Goal: Transaction & Acquisition: Purchase product/service

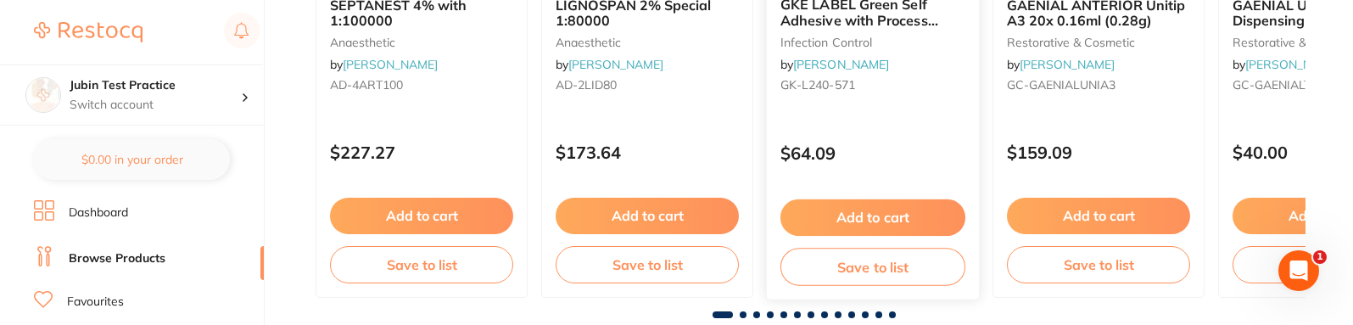
scroll to position [1475, 0]
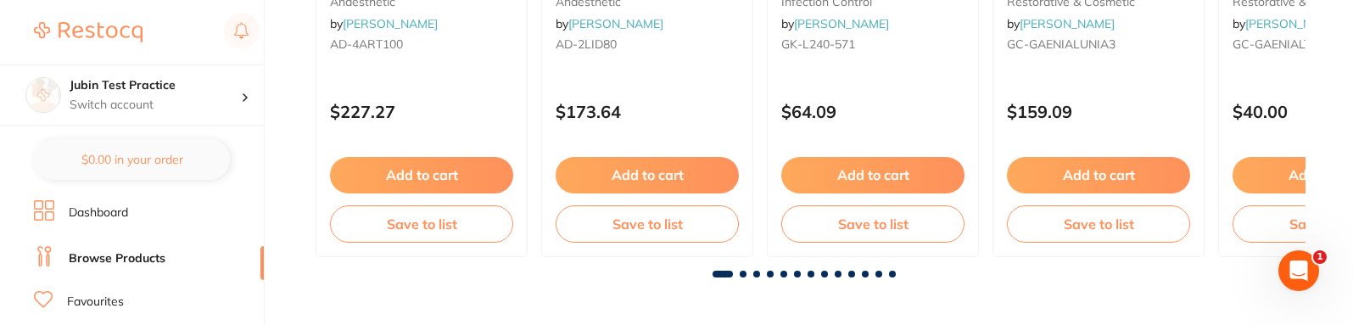
click at [20, 215] on section "Jubin Test Practice Switch account Jubin Test Practice $0.00 in your order Dash…" at bounding box center [132, 162] width 265 height 325
click at [104, 218] on link "Dashboard" at bounding box center [98, 212] width 59 height 17
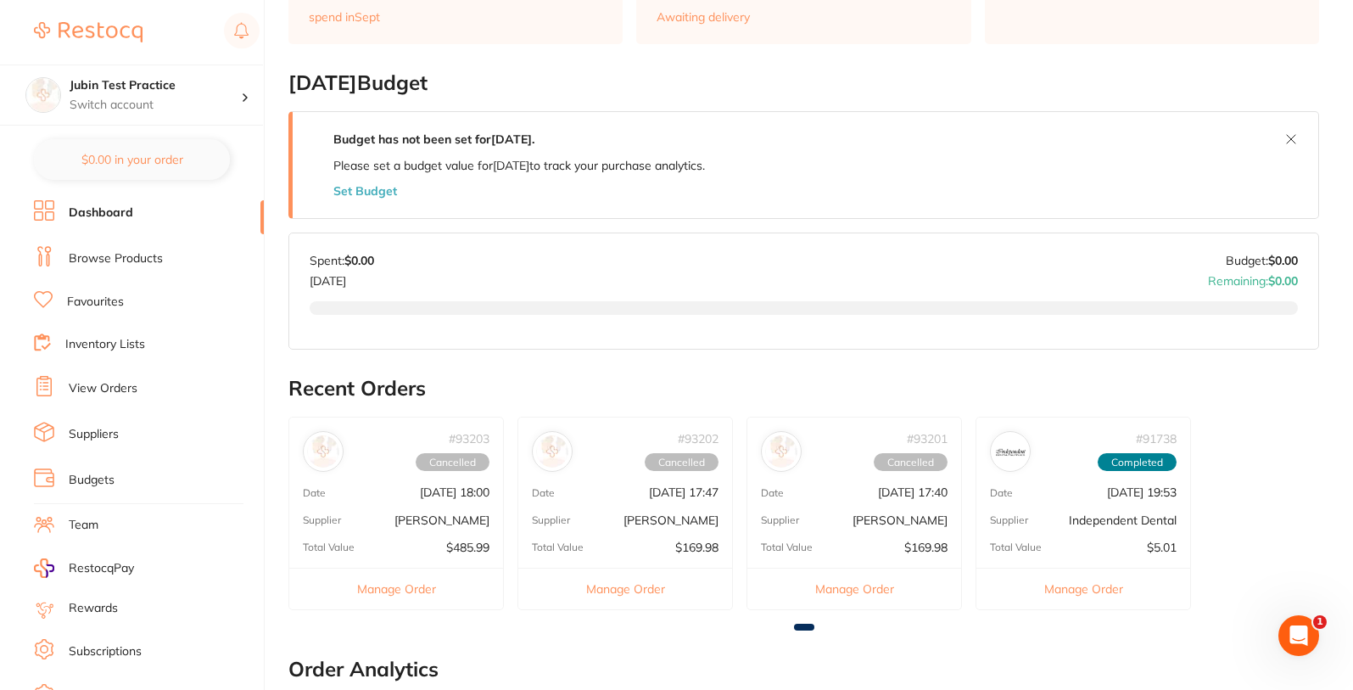
scroll to position [305, 0]
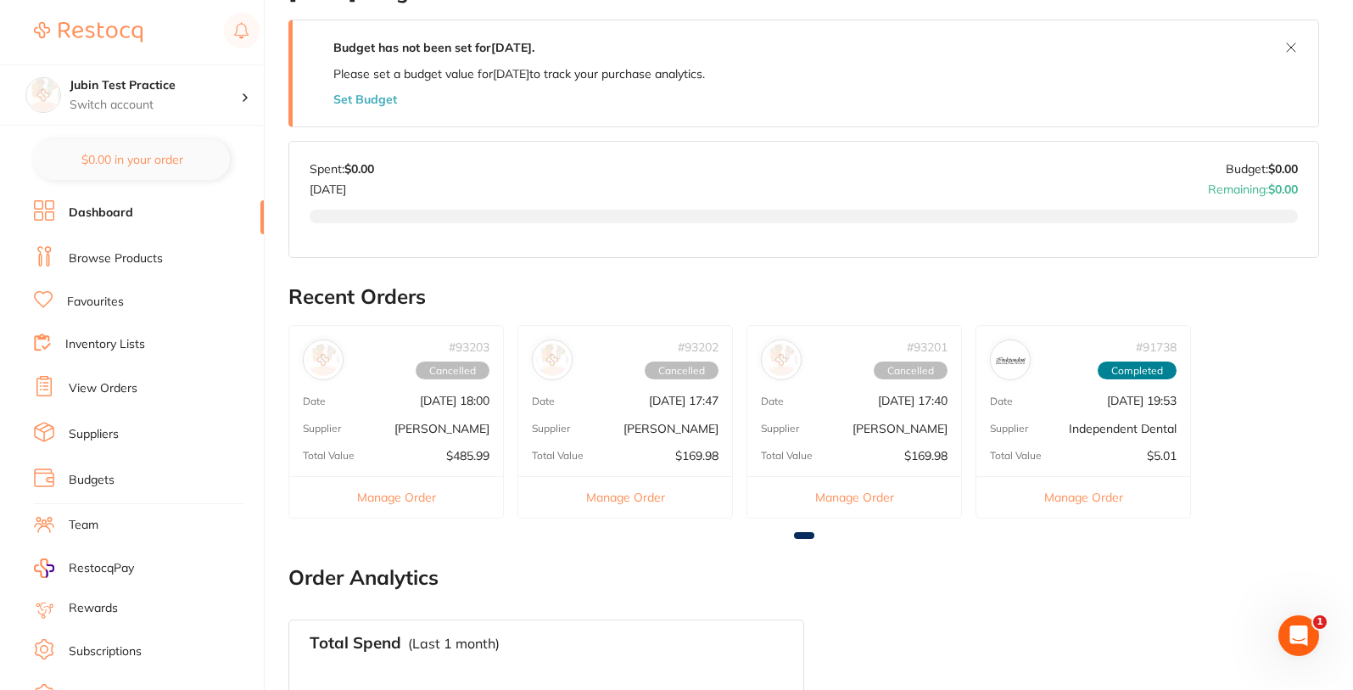
click at [120, 254] on link "Browse Products" at bounding box center [116, 258] width 94 height 17
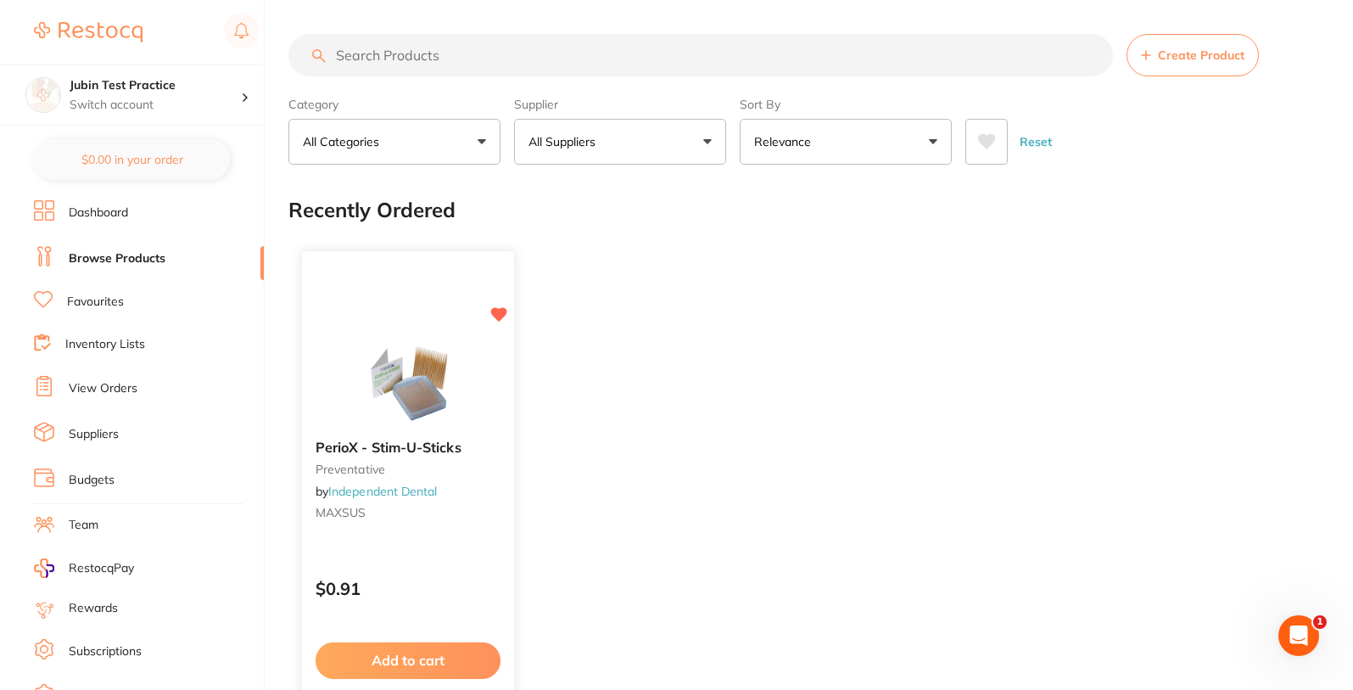
click at [498, 314] on icon at bounding box center [499, 314] width 16 height 14
click at [499, 315] on icon at bounding box center [499, 314] width 16 height 14
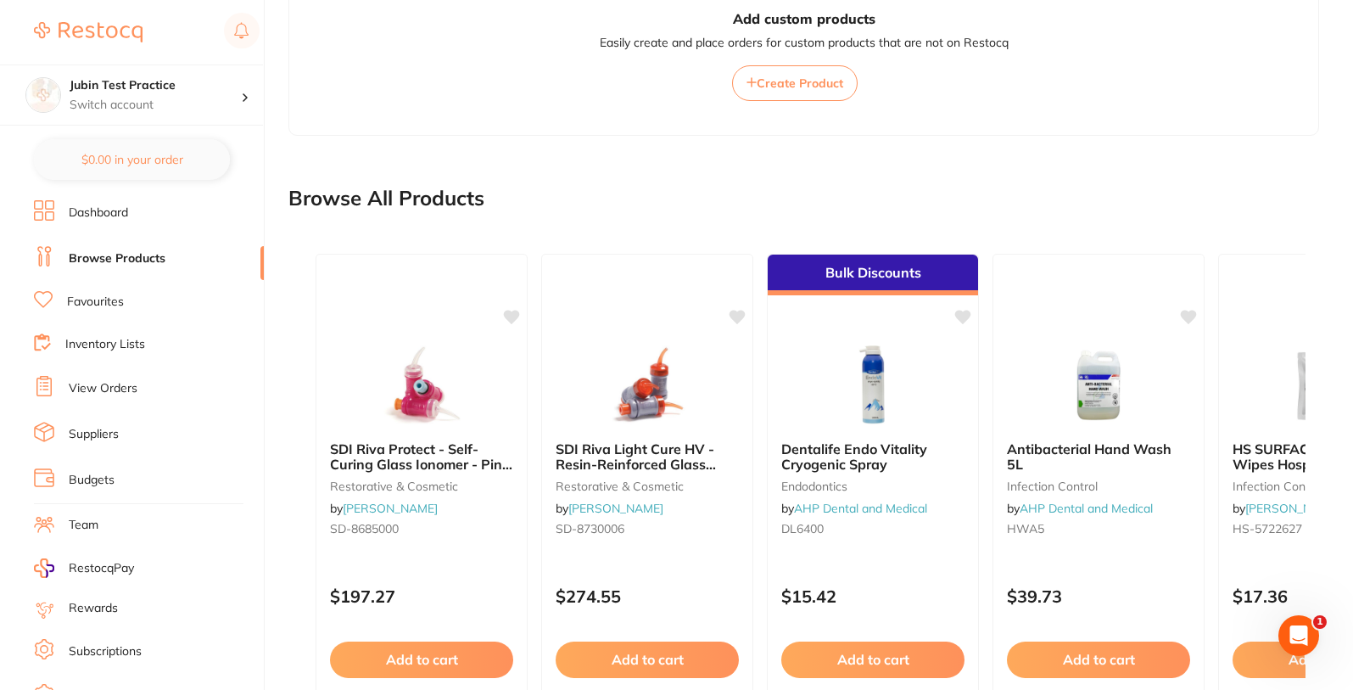
scroll to position [805, 0]
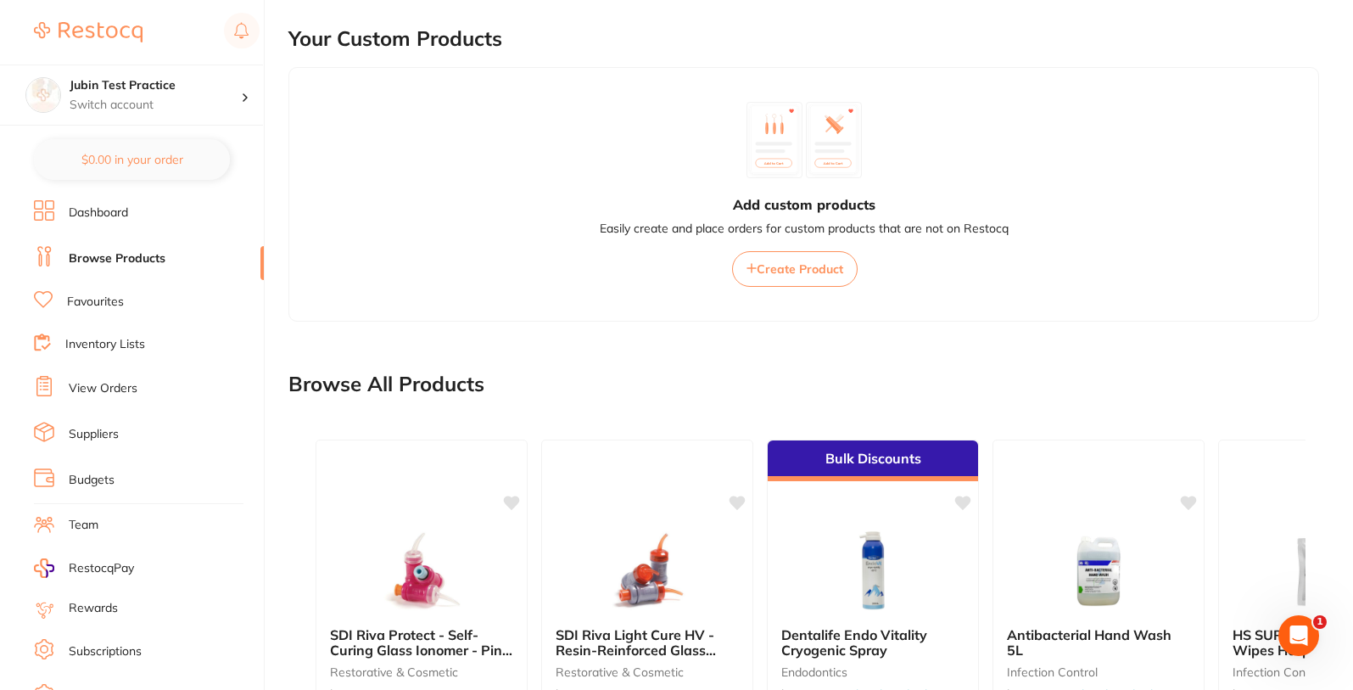
click at [81, 305] on link "Favourites" at bounding box center [95, 302] width 57 height 17
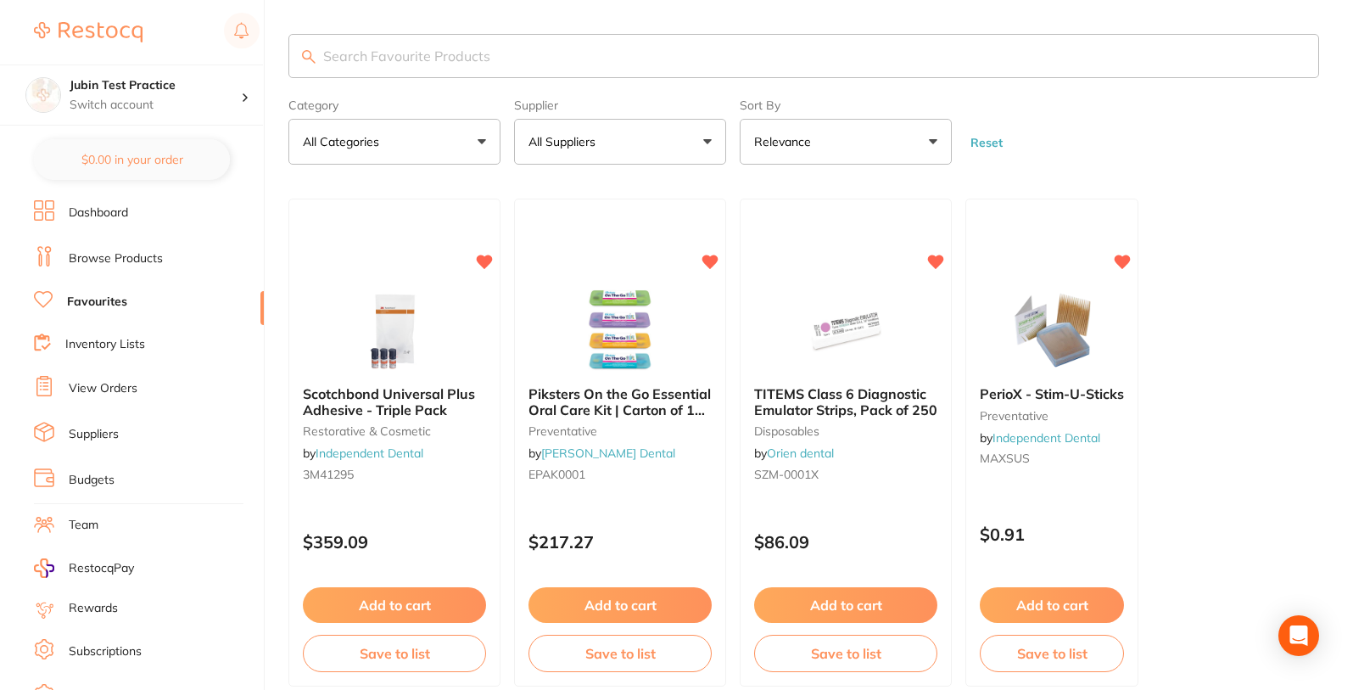
click at [122, 264] on link "Browse Products" at bounding box center [116, 258] width 94 height 17
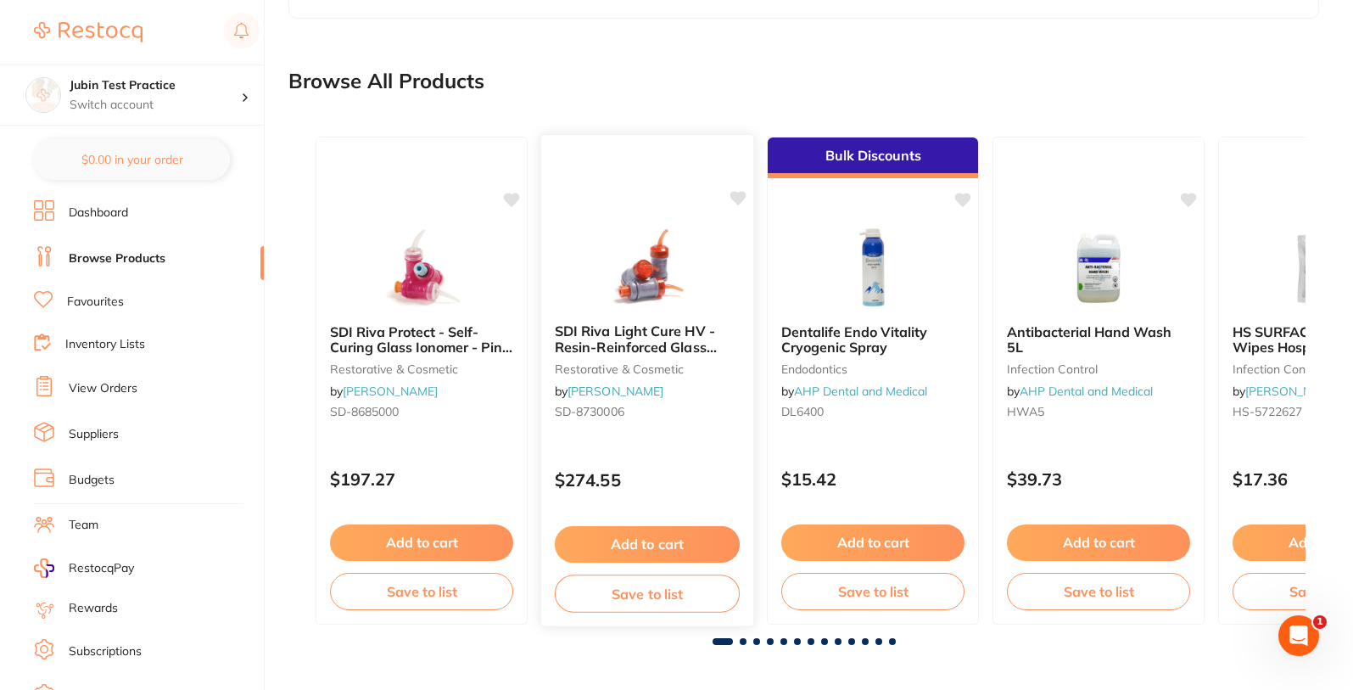
click at [734, 201] on icon at bounding box center [738, 198] width 16 height 14
click at [734, 202] on icon at bounding box center [738, 198] width 17 height 17
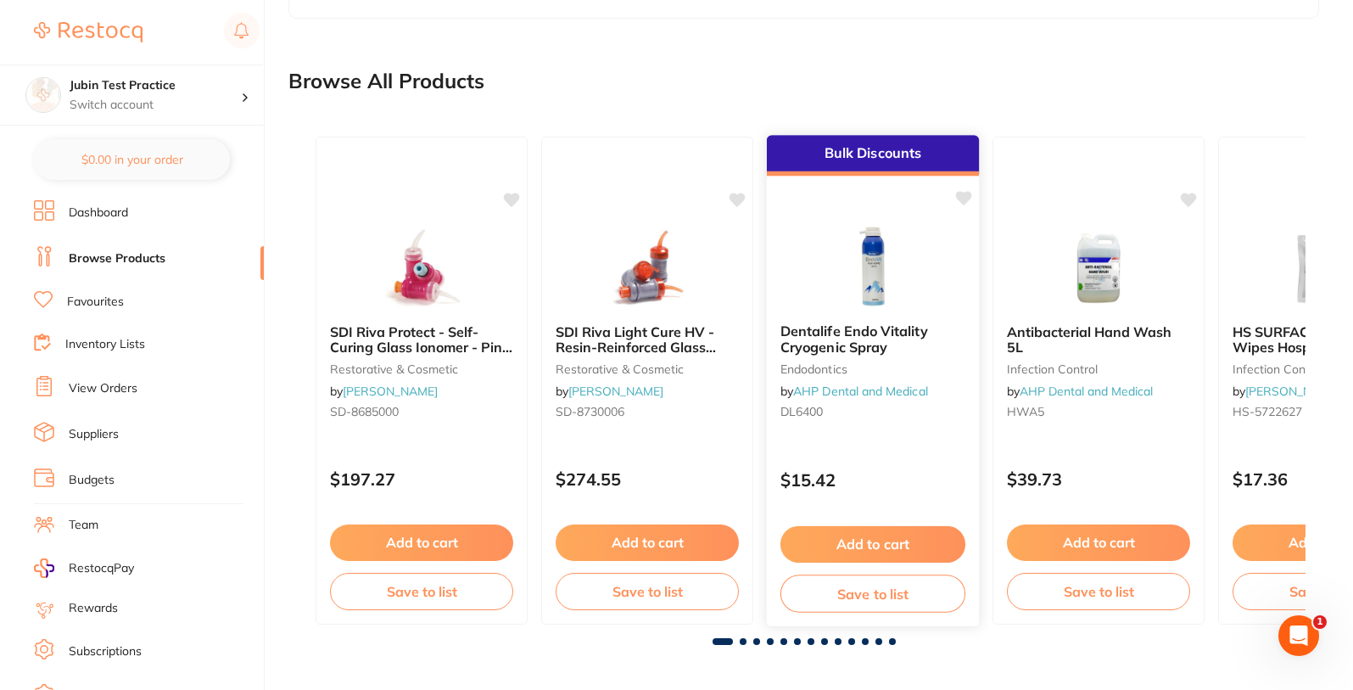
click at [966, 199] on icon at bounding box center [964, 198] width 16 height 14
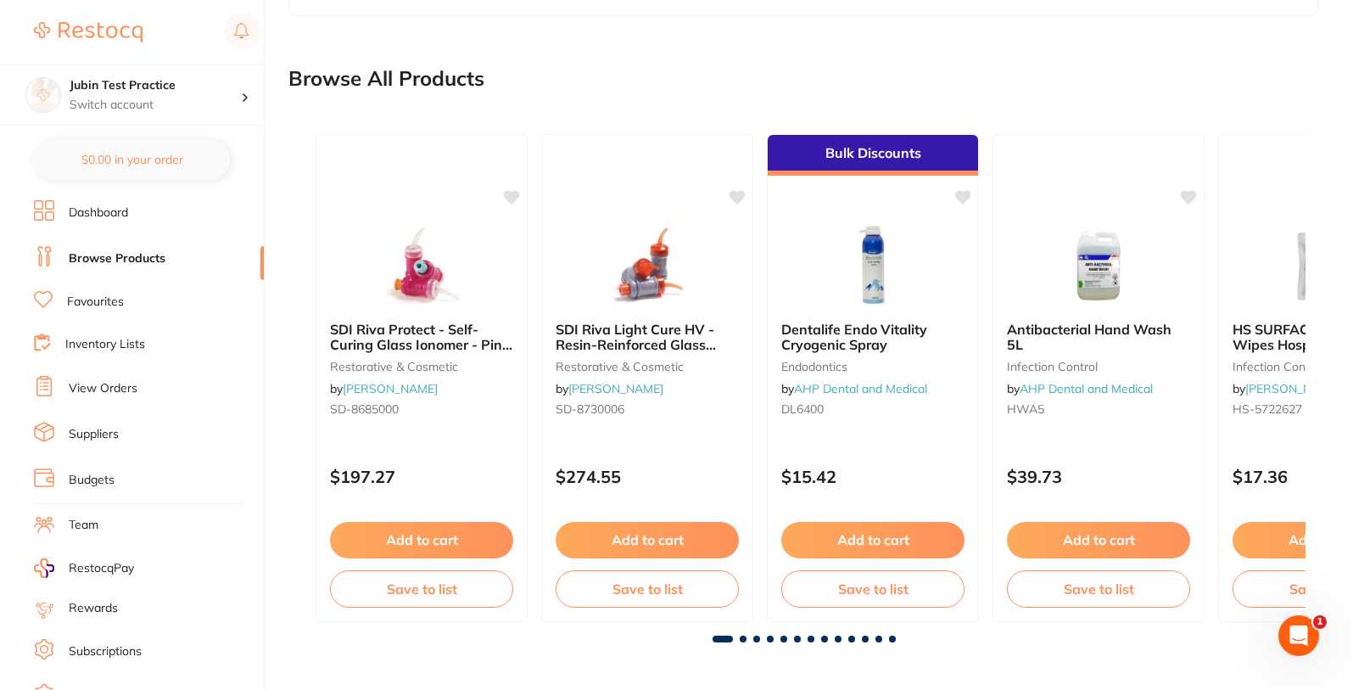
click at [741, 324] on span at bounding box center [743, 638] width 7 height 7
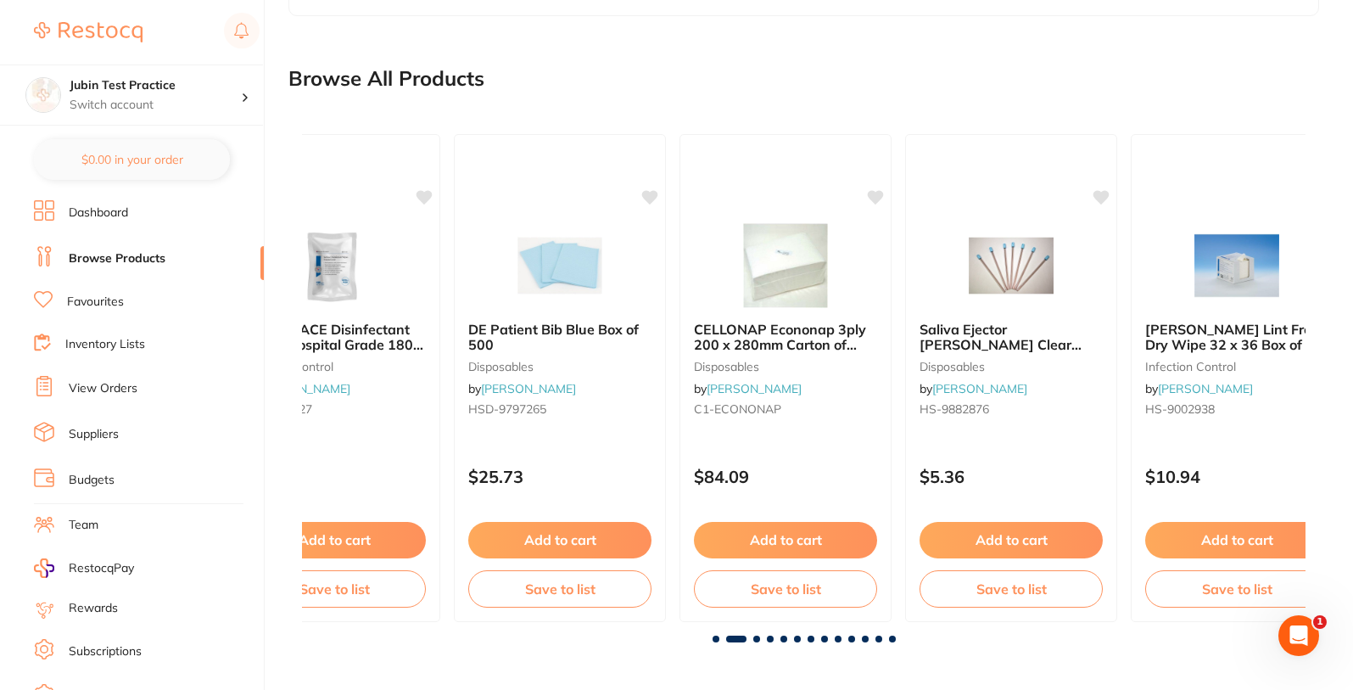
scroll to position [0, 1004]
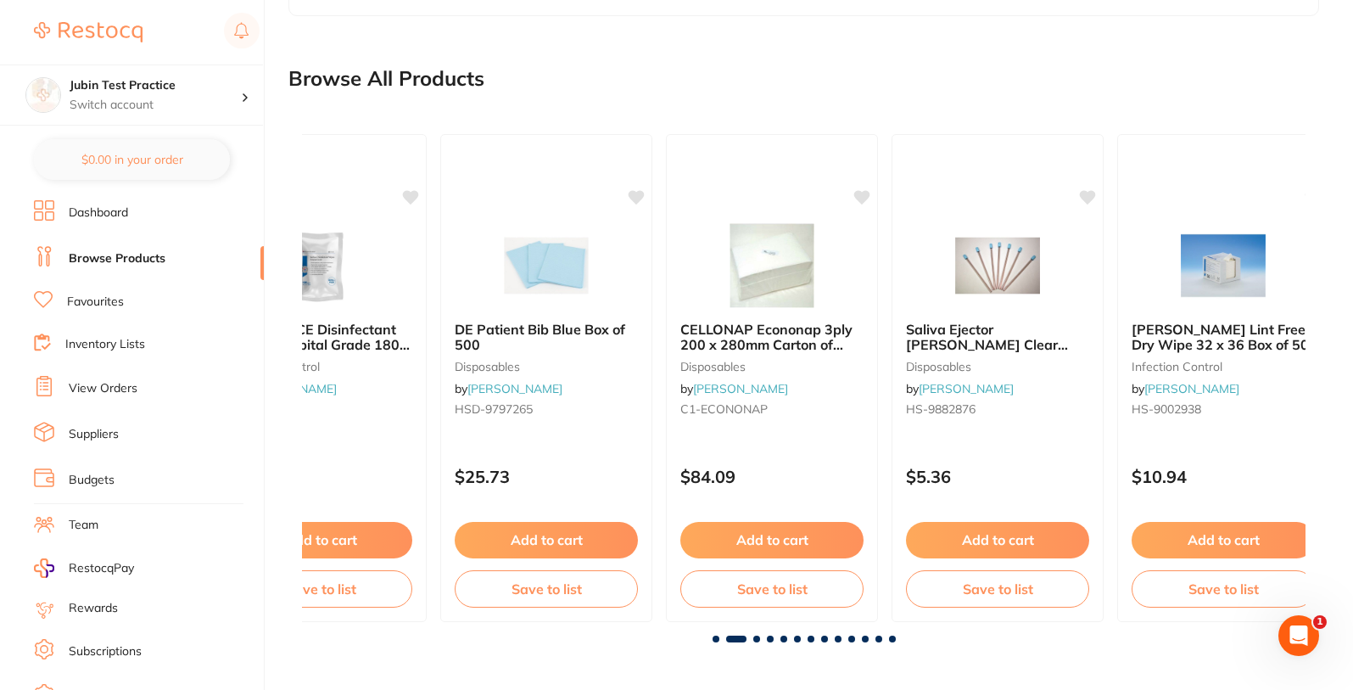
click at [754, 324] on span at bounding box center [756, 638] width 7 height 7
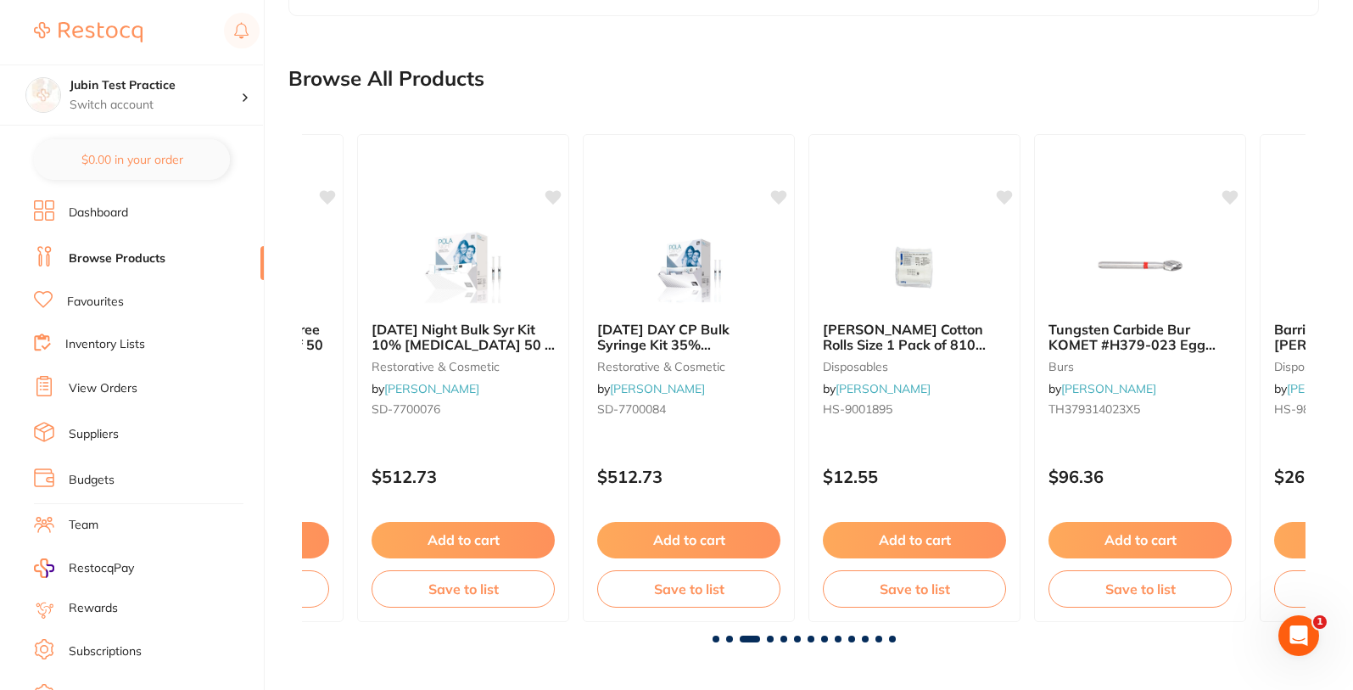
scroll to position [0, 2007]
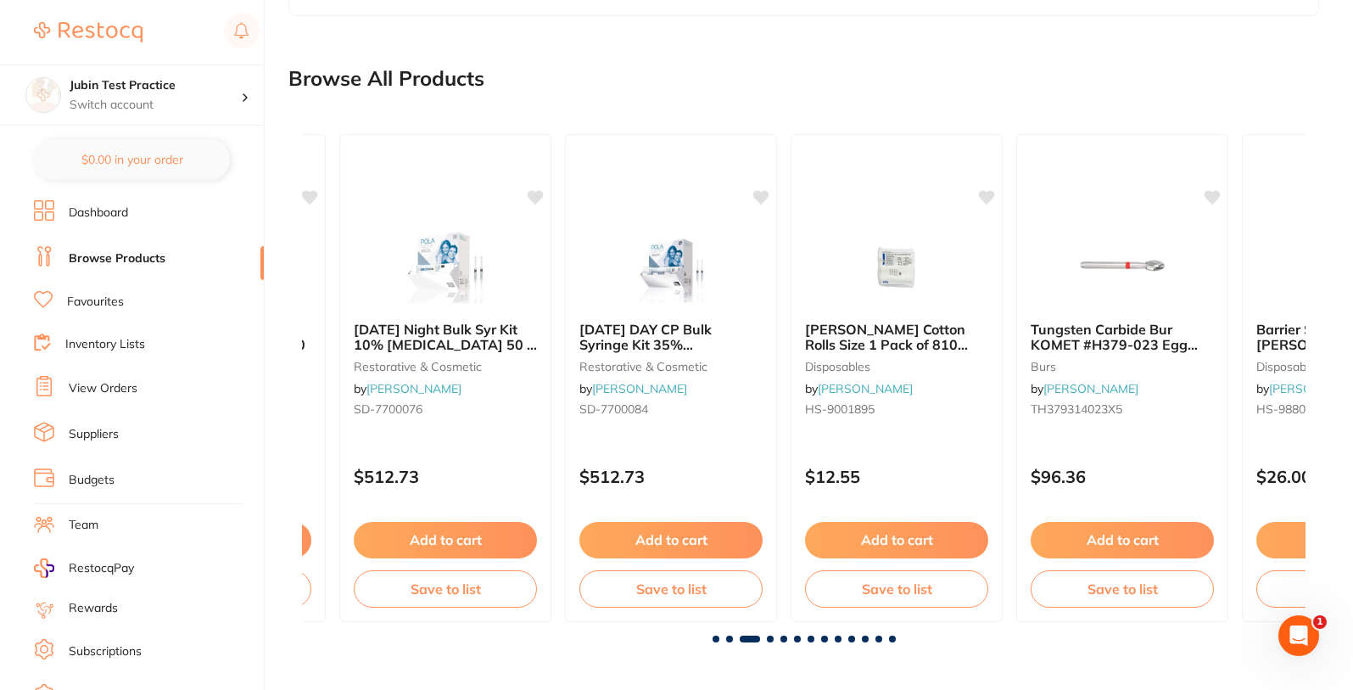
click at [770, 324] on span at bounding box center [770, 638] width 7 height 7
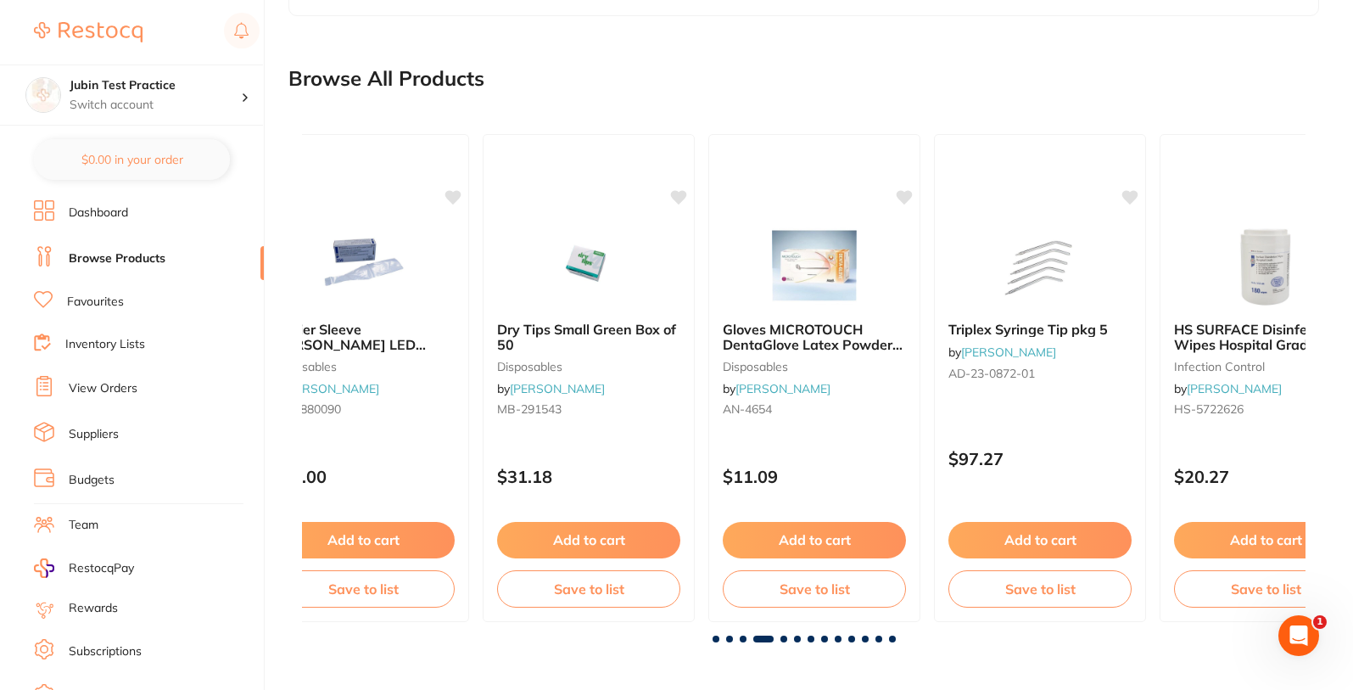
scroll to position [0, 3011]
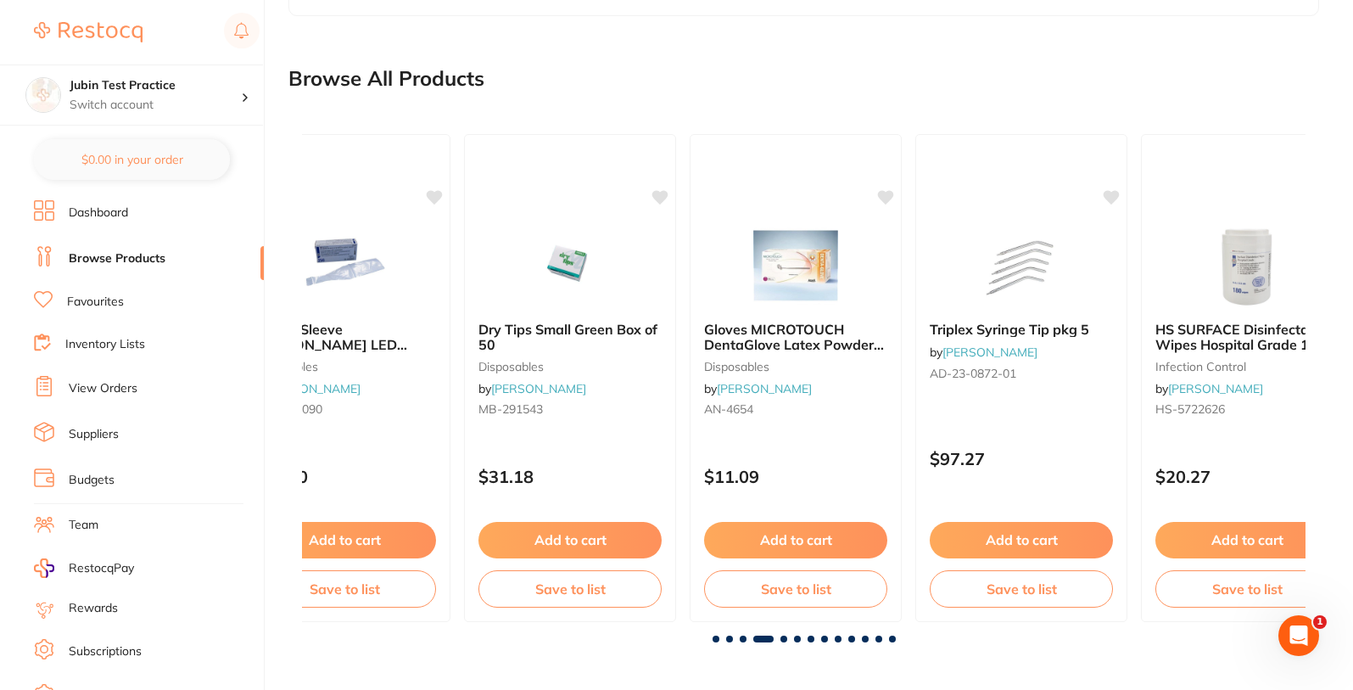
click at [781, 324] on span at bounding box center [784, 638] width 7 height 7
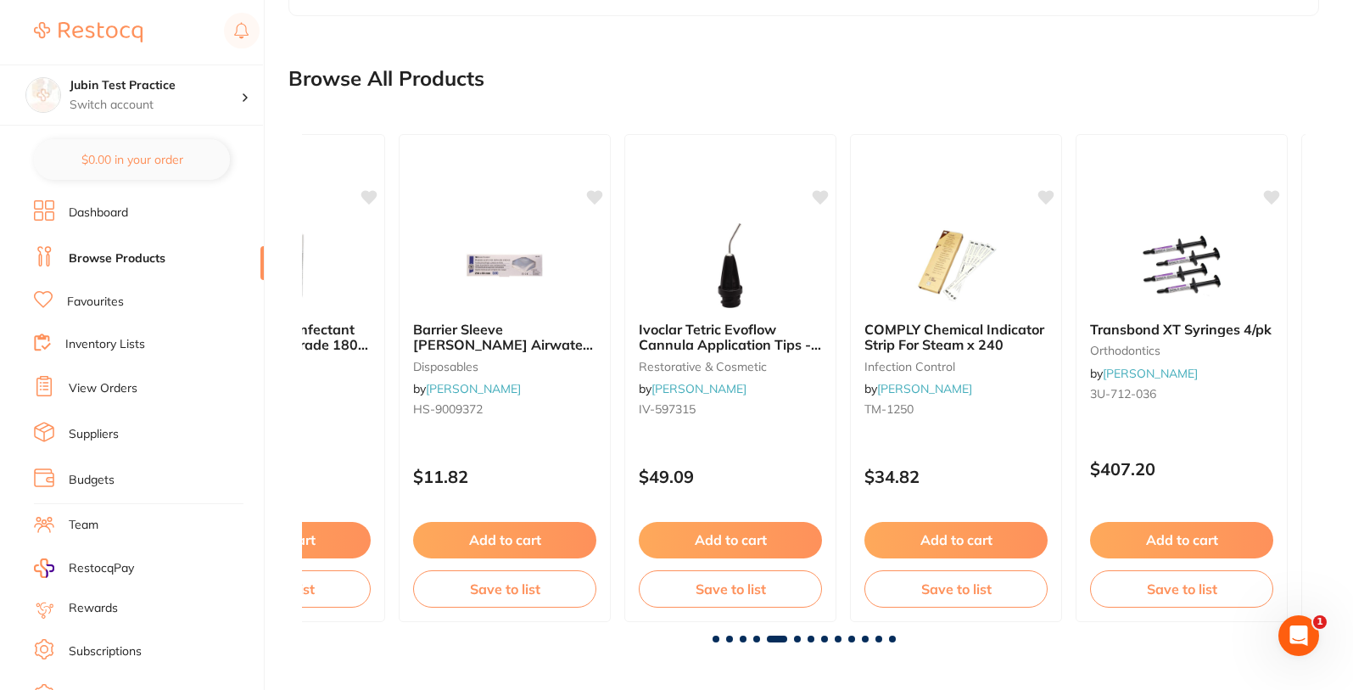
scroll to position [0, 4015]
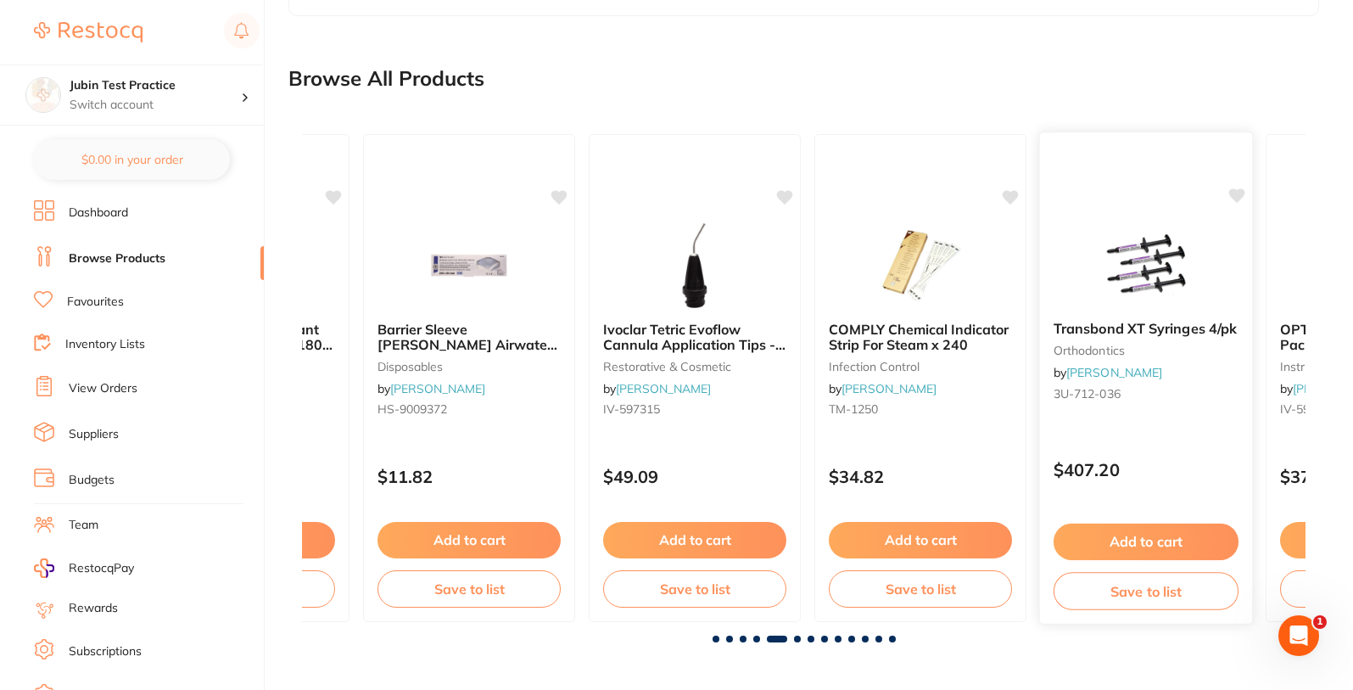
click at [1234, 197] on icon at bounding box center [1237, 195] width 16 height 14
click at [796, 324] on div "SDI Riva Protect - Self-Curing Glass Ionomer - Pink Fast - Capsules, 50-Pack re…" at bounding box center [804, 377] width 1004 height 515
click at [794, 324] on span at bounding box center [797, 638] width 7 height 7
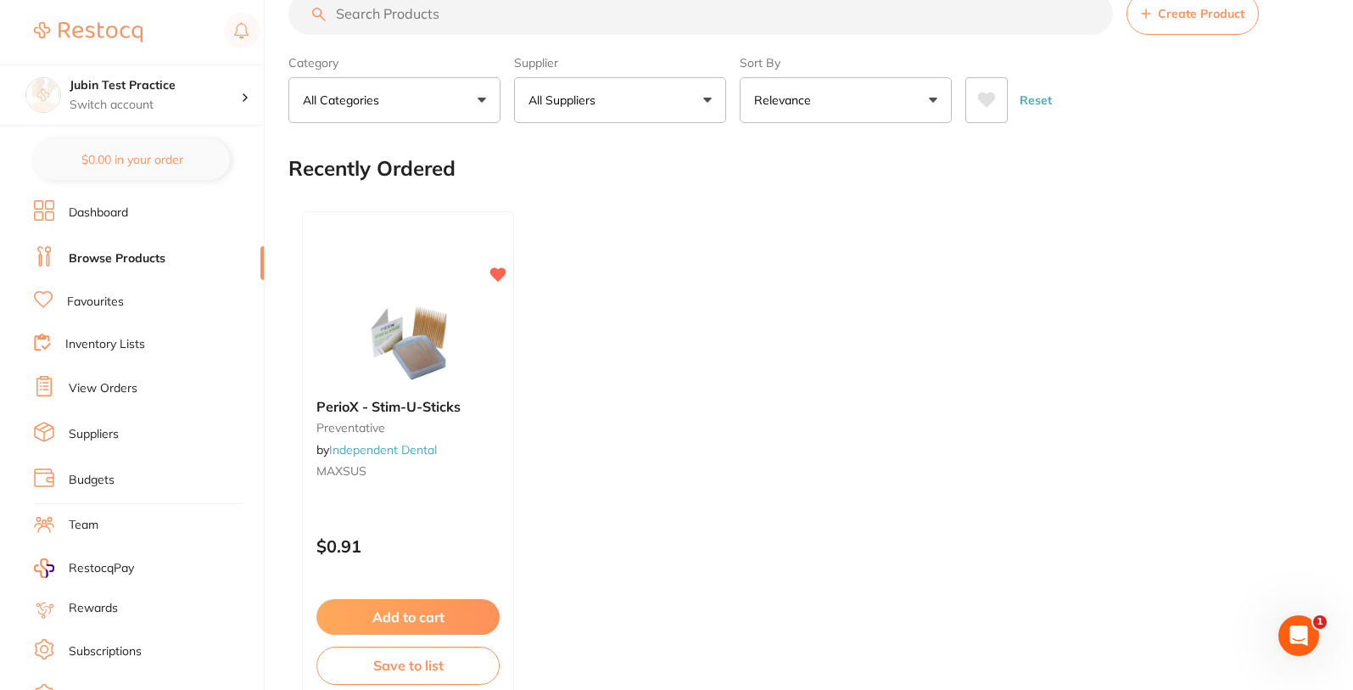
scroll to position [0, 0]
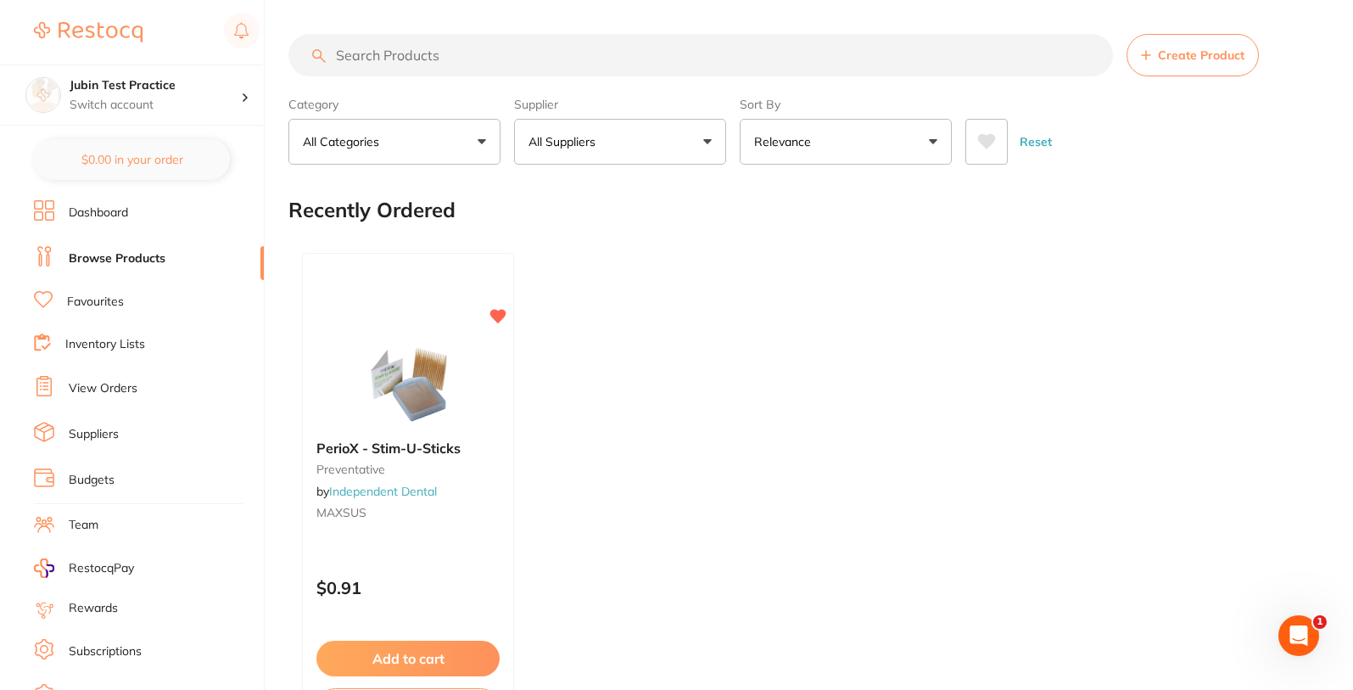
click at [542, 64] on input "search" at bounding box center [700, 55] width 825 height 42
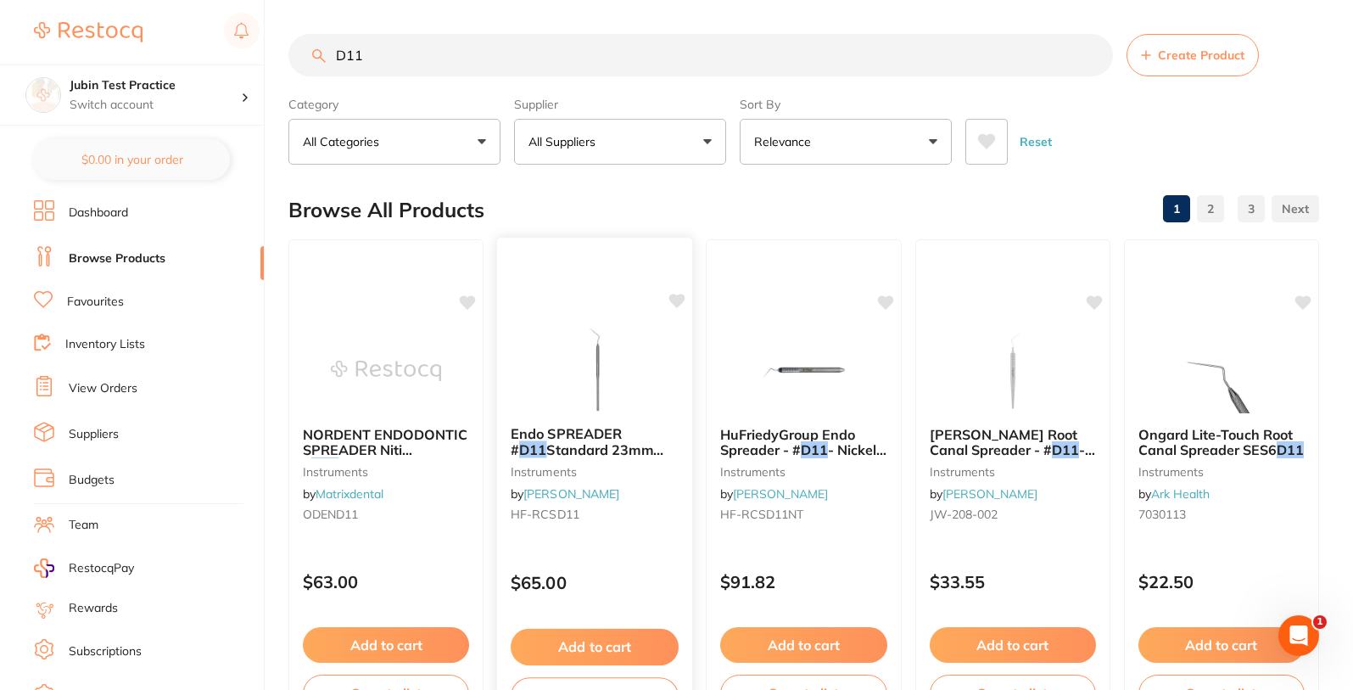
scroll to position [102, 0]
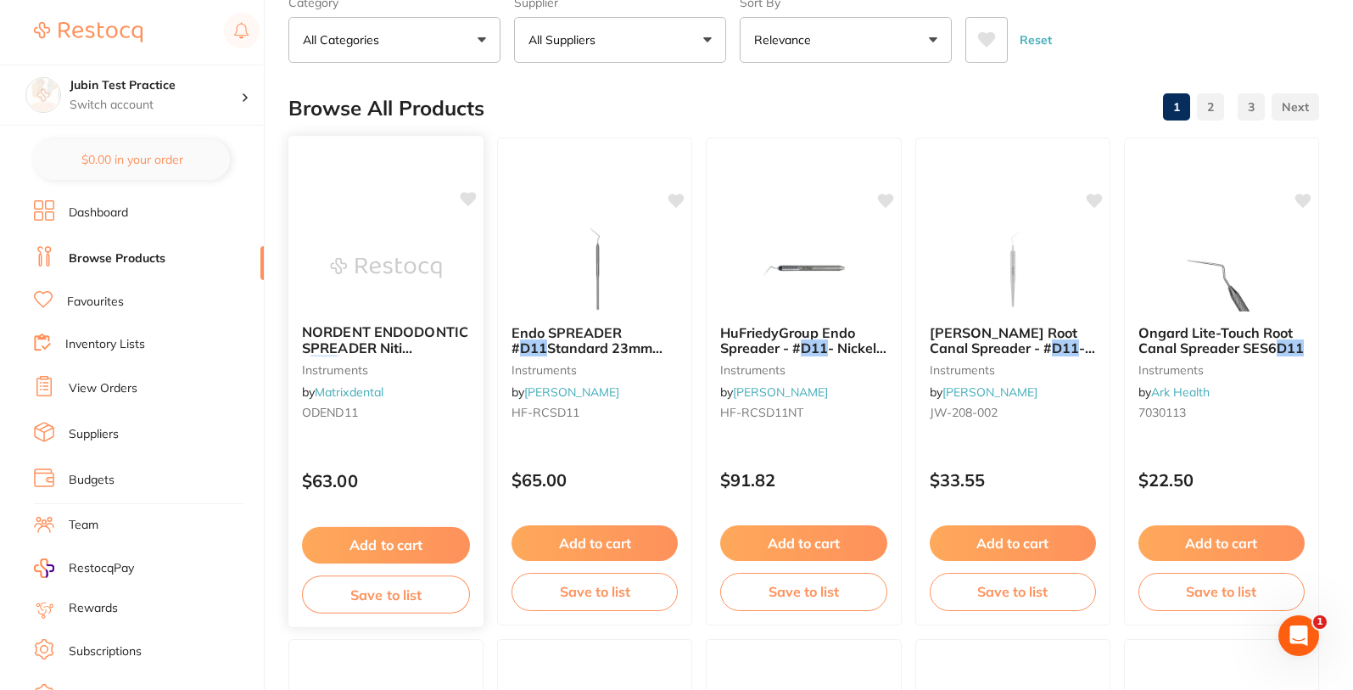
click at [473, 203] on icon at bounding box center [468, 199] width 17 height 17
click at [467, 196] on icon at bounding box center [469, 199] width 16 height 14
click at [672, 199] on icon at bounding box center [677, 199] width 16 height 14
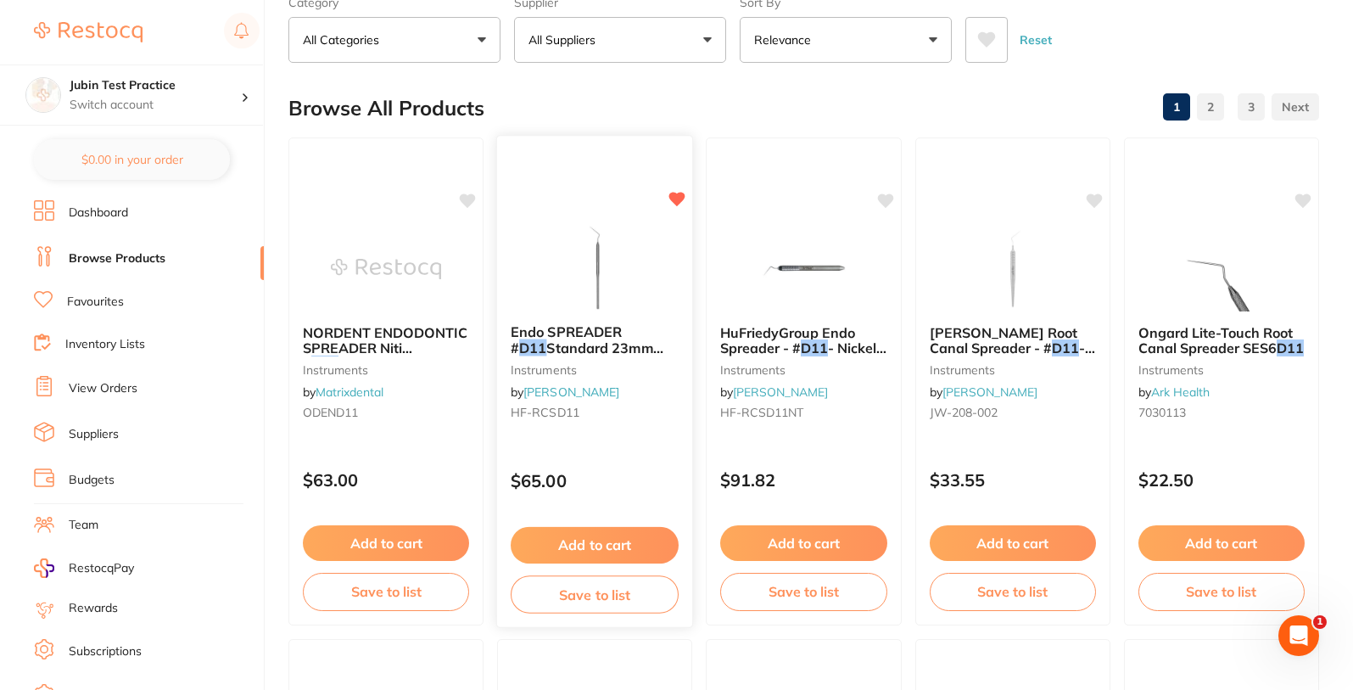
click at [674, 200] on icon at bounding box center [677, 199] width 16 height 14
click at [886, 201] on icon at bounding box center [886, 199] width 16 height 14
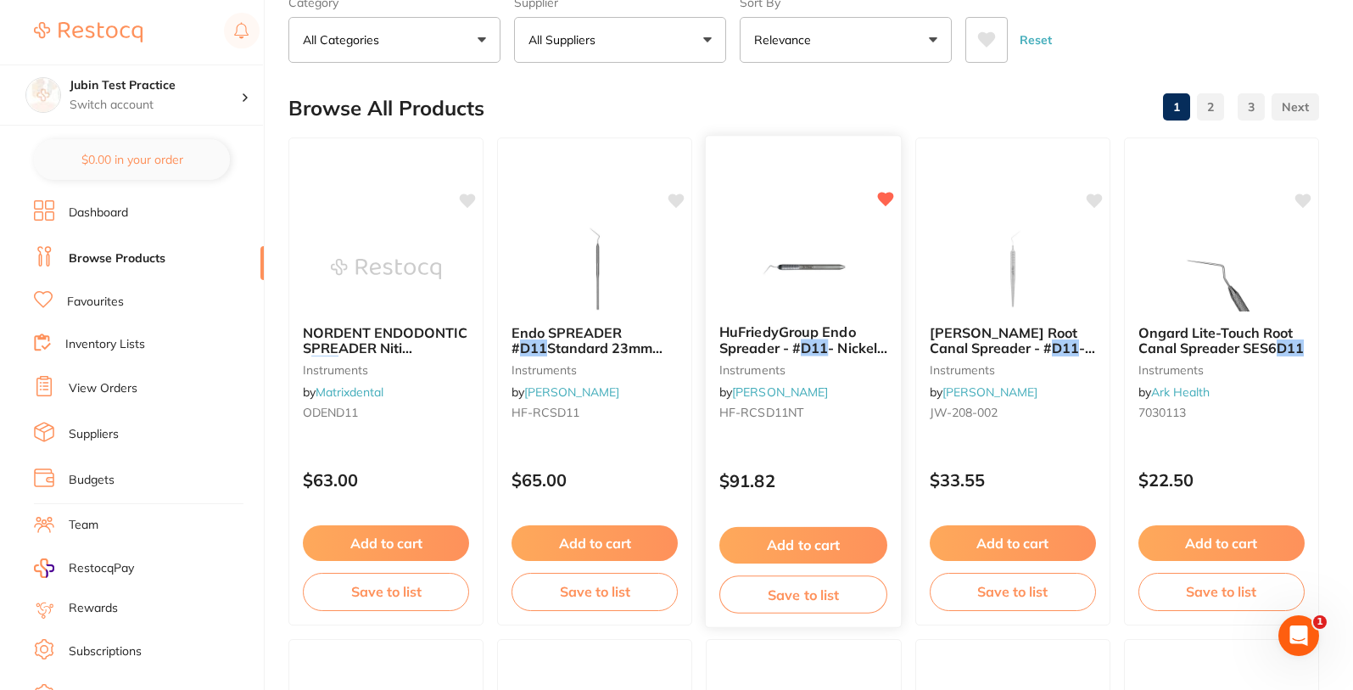
click at [885, 201] on icon at bounding box center [886, 199] width 16 height 14
click at [1093, 202] on icon at bounding box center [1095, 199] width 16 height 14
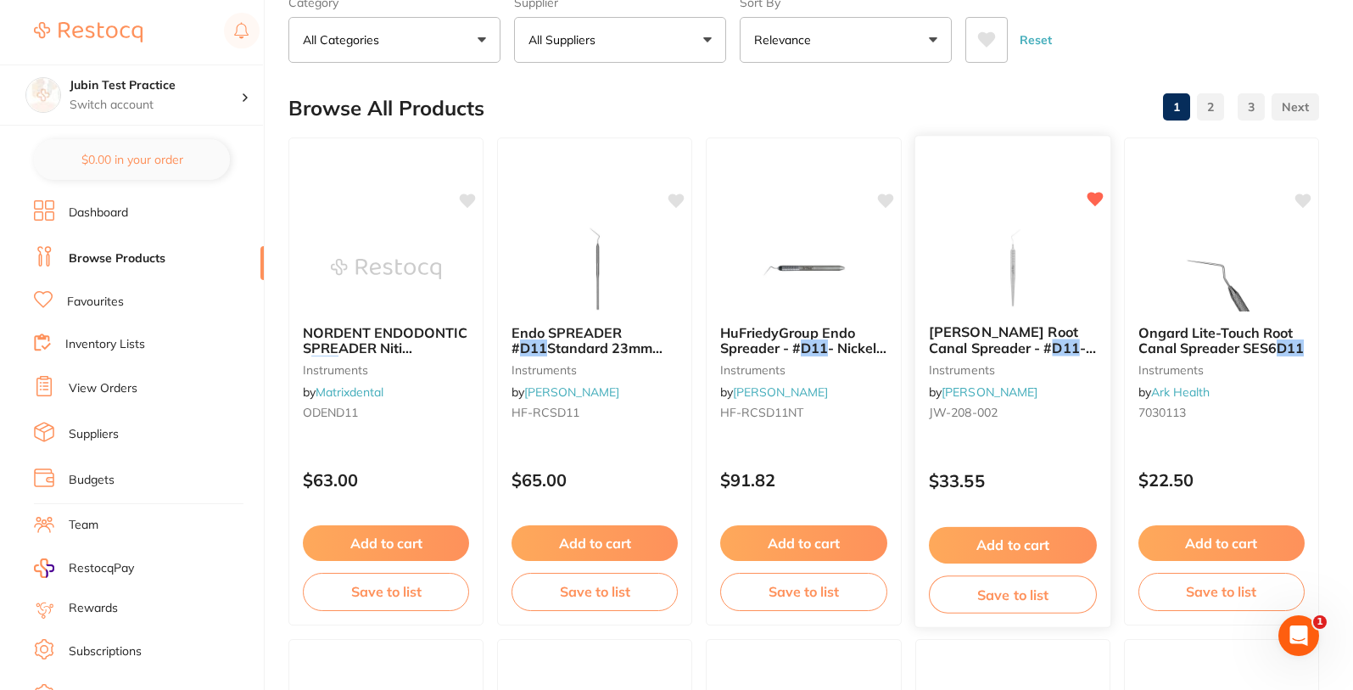
click at [1093, 202] on icon at bounding box center [1095, 199] width 16 height 14
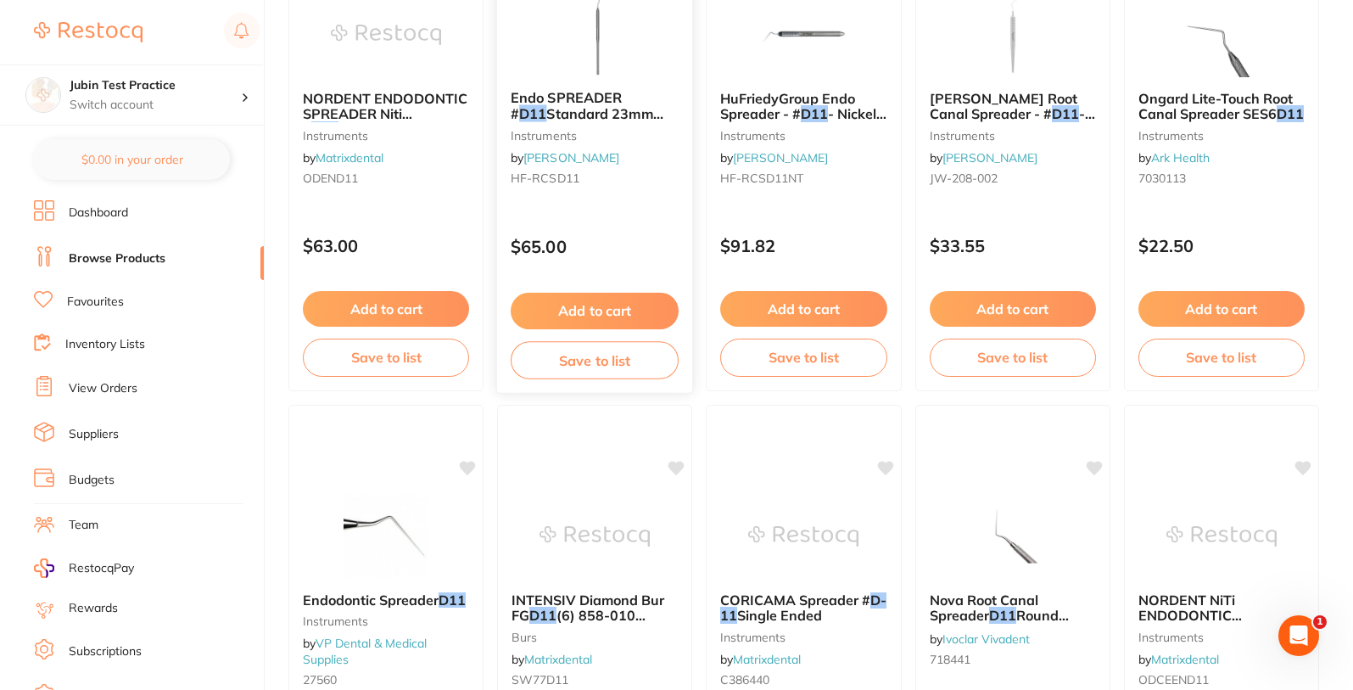
scroll to position [509, 0]
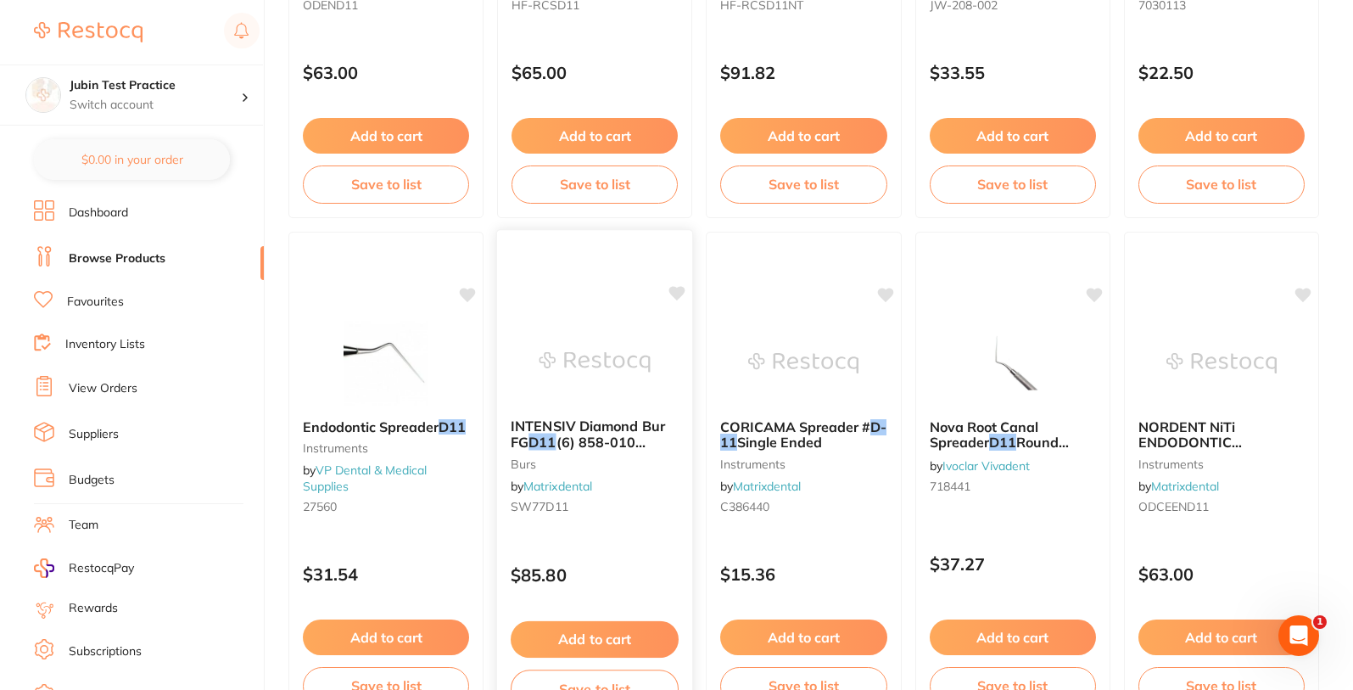
click at [674, 294] on icon at bounding box center [677, 293] width 16 height 14
click at [674, 295] on icon at bounding box center [677, 293] width 16 height 14
click at [886, 294] on icon at bounding box center [886, 293] width 16 height 14
click at [1095, 298] on icon at bounding box center [1095, 293] width 16 height 14
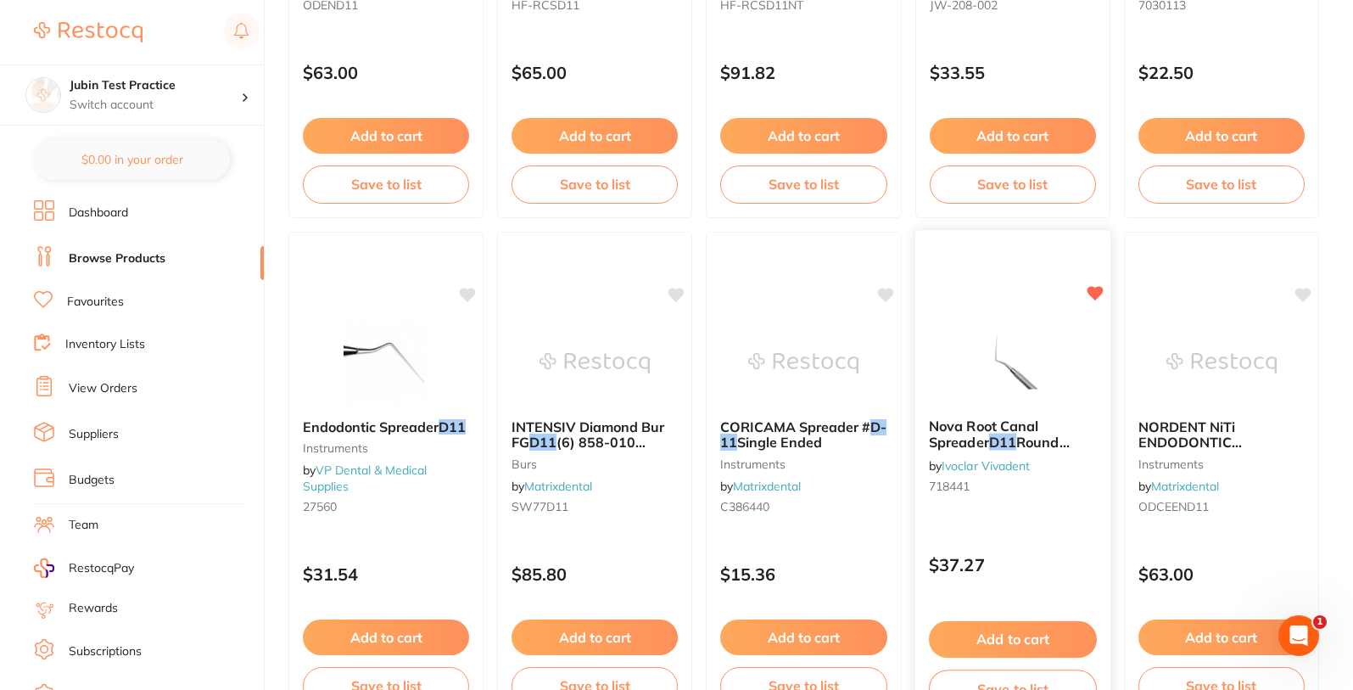
click at [1095, 298] on icon at bounding box center [1095, 293] width 16 height 14
click at [881, 293] on icon at bounding box center [886, 293] width 16 height 14
click at [674, 296] on icon at bounding box center [677, 293] width 16 height 14
click at [681, 292] on icon at bounding box center [677, 293] width 16 height 14
click at [888, 289] on icon at bounding box center [886, 293] width 16 height 14
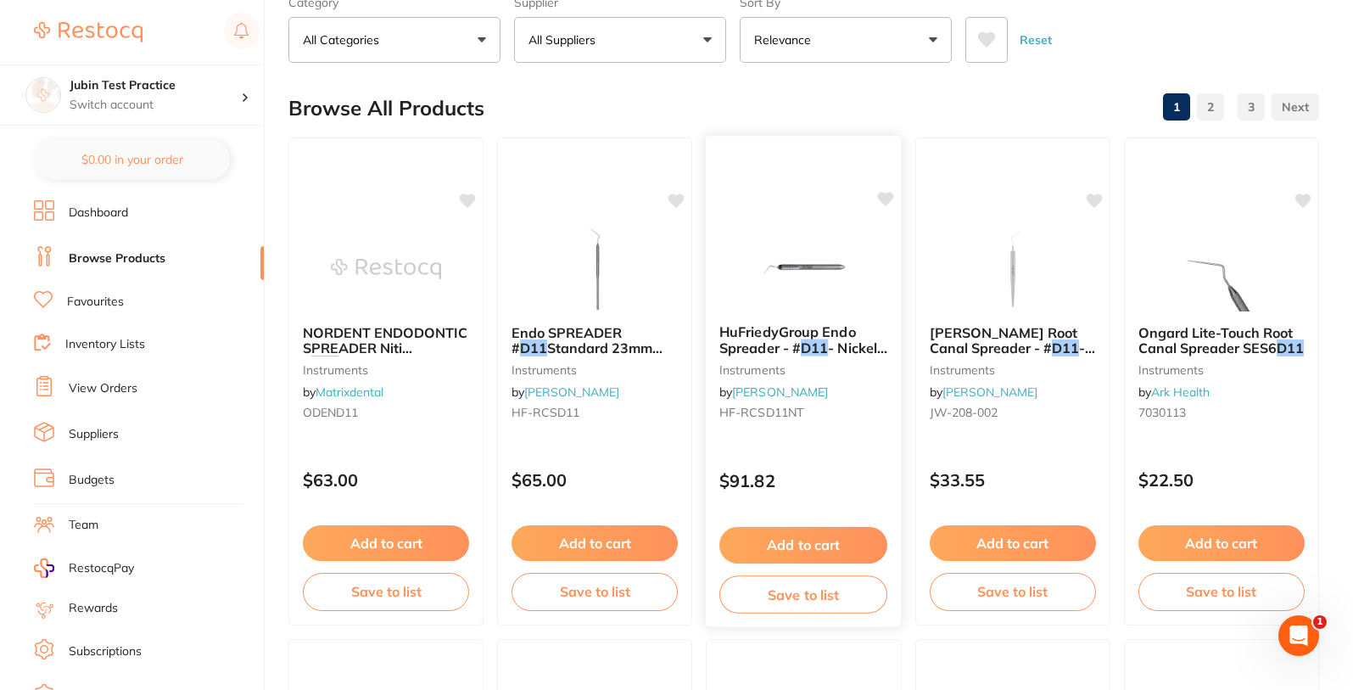
scroll to position [0, 0]
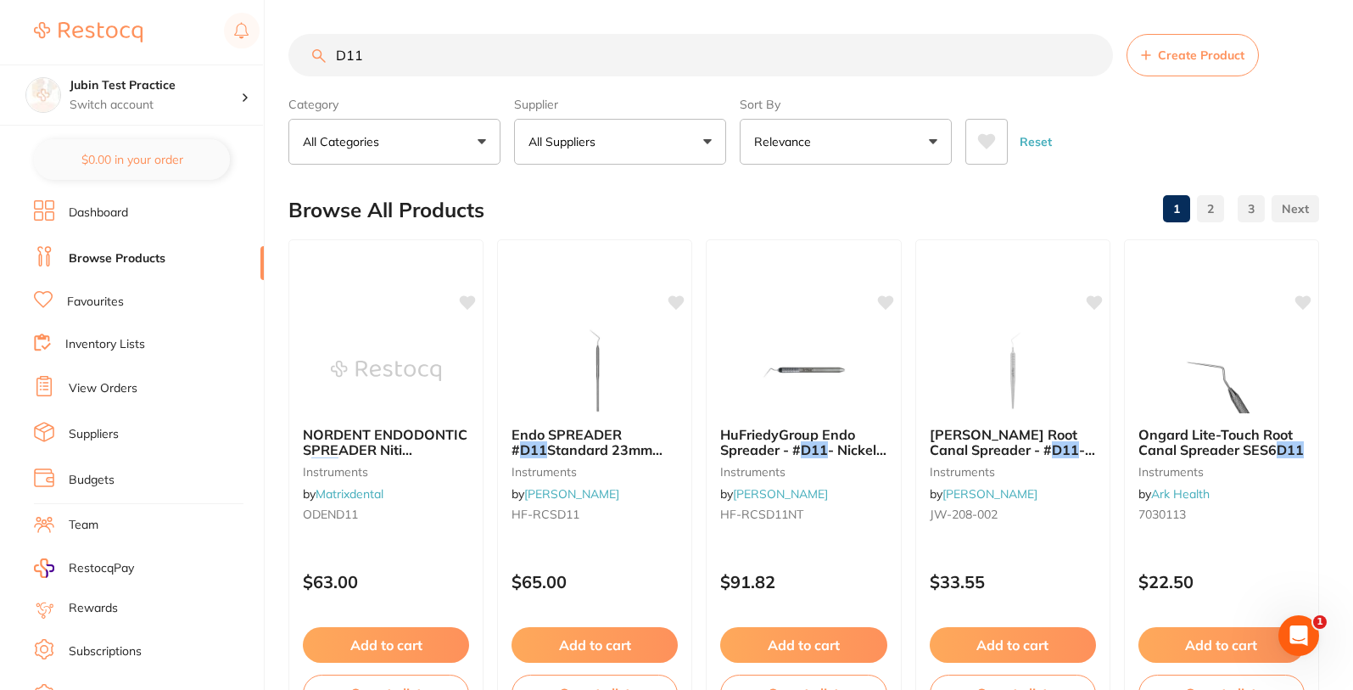
click at [383, 54] on input "D11" at bounding box center [700, 55] width 825 height 42
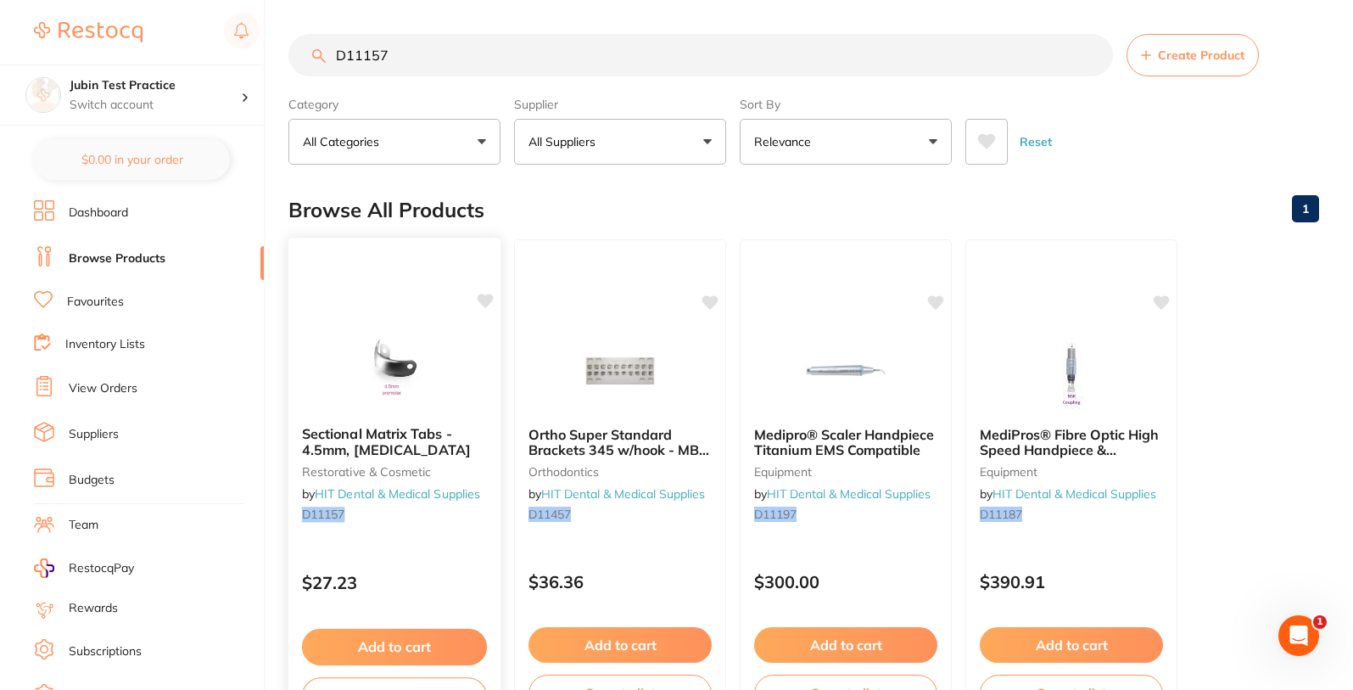
click at [483, 302] on icon at bounding box center [486, 301] width 16 height 14
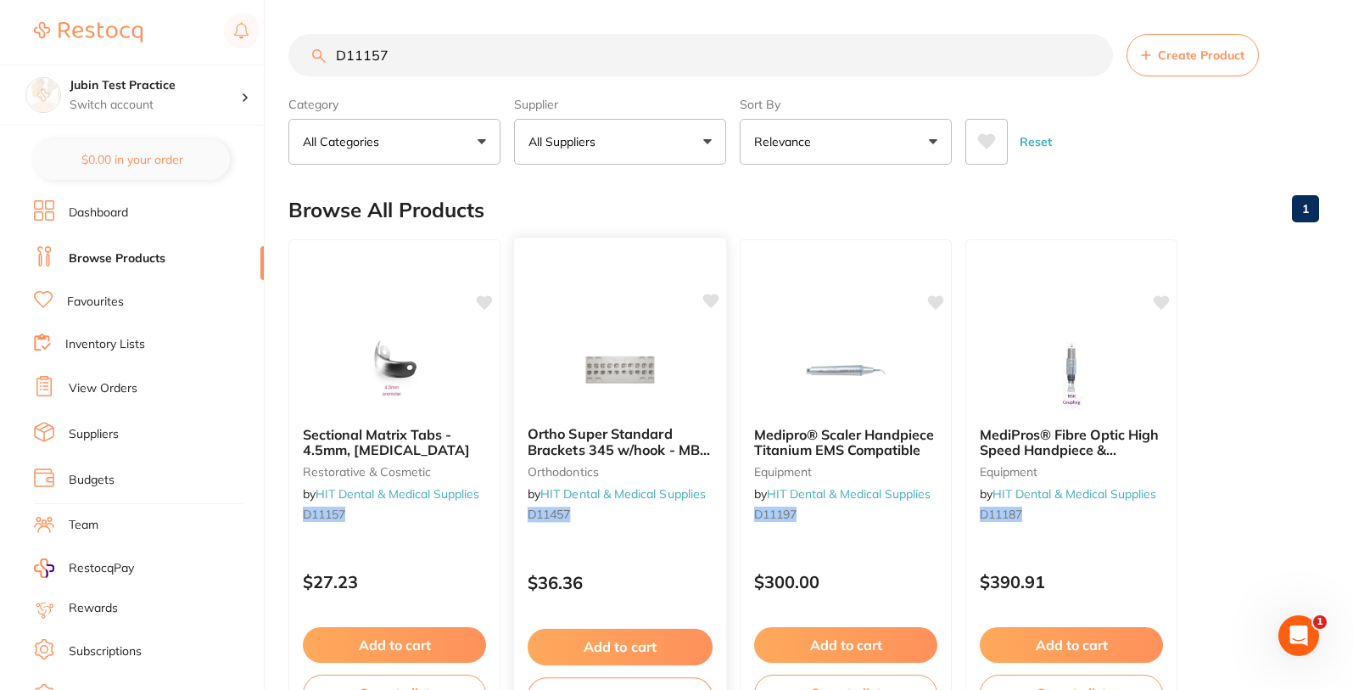
click at [704, 305] on icon at bounding box center [710, 301] width 17 height 17
click at [715, 303] on icon at bounding box center [711, 301] width 16 height 14
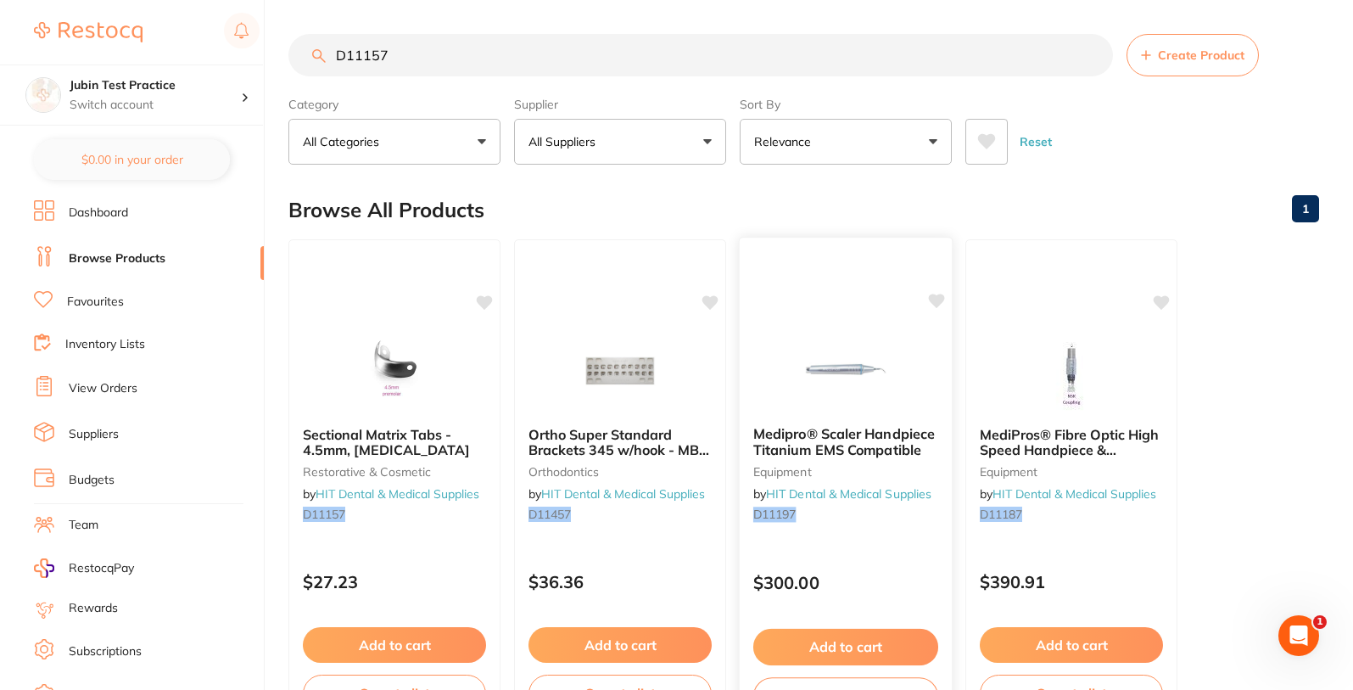
click at [935, 302] on icon at bounding box center [937, 301] width 16 height 14
click at [932, 304] on icon at bounding box center [937, 301] width 16 height 14
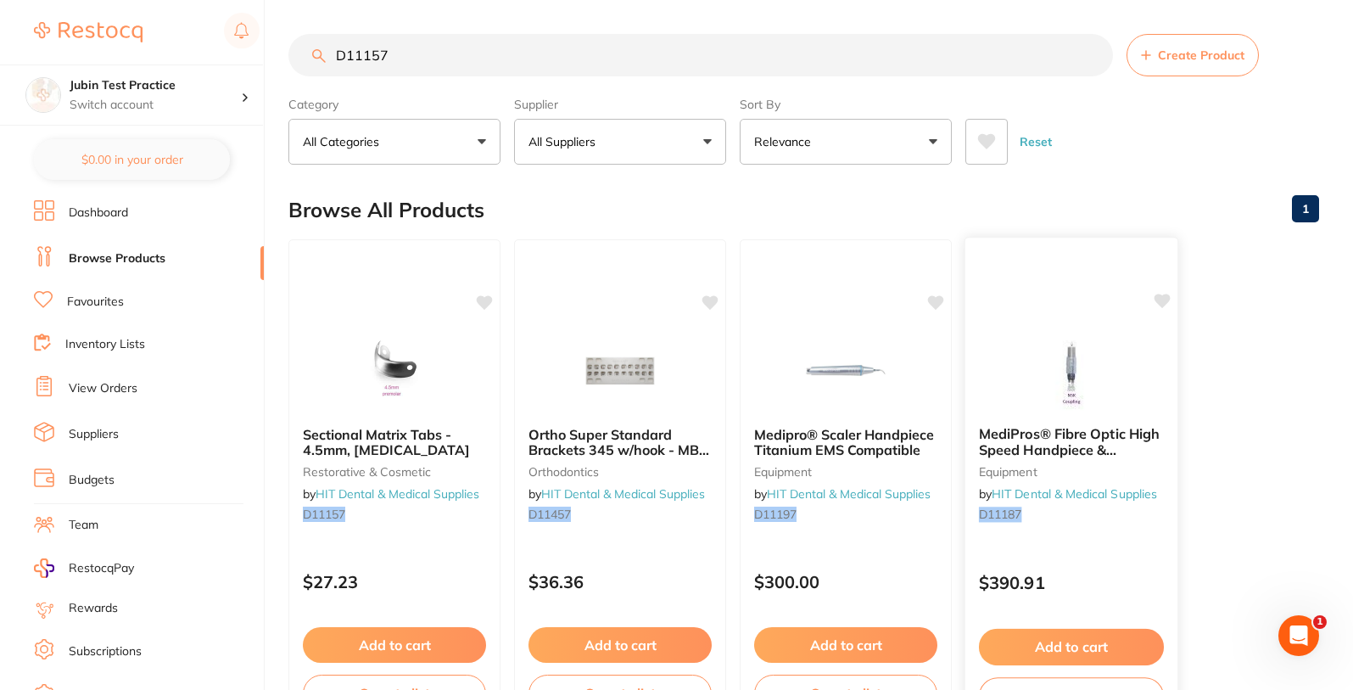
click at [1167, 307] on icon at bounding box center [1162, 301] width 17 height 17
click at [1163, 304] on icon at bounding box center [1163, 301] width 16 height 14
click at [406, 56] on input "D11157" at bounding box center [700, 55] width 825 height 42
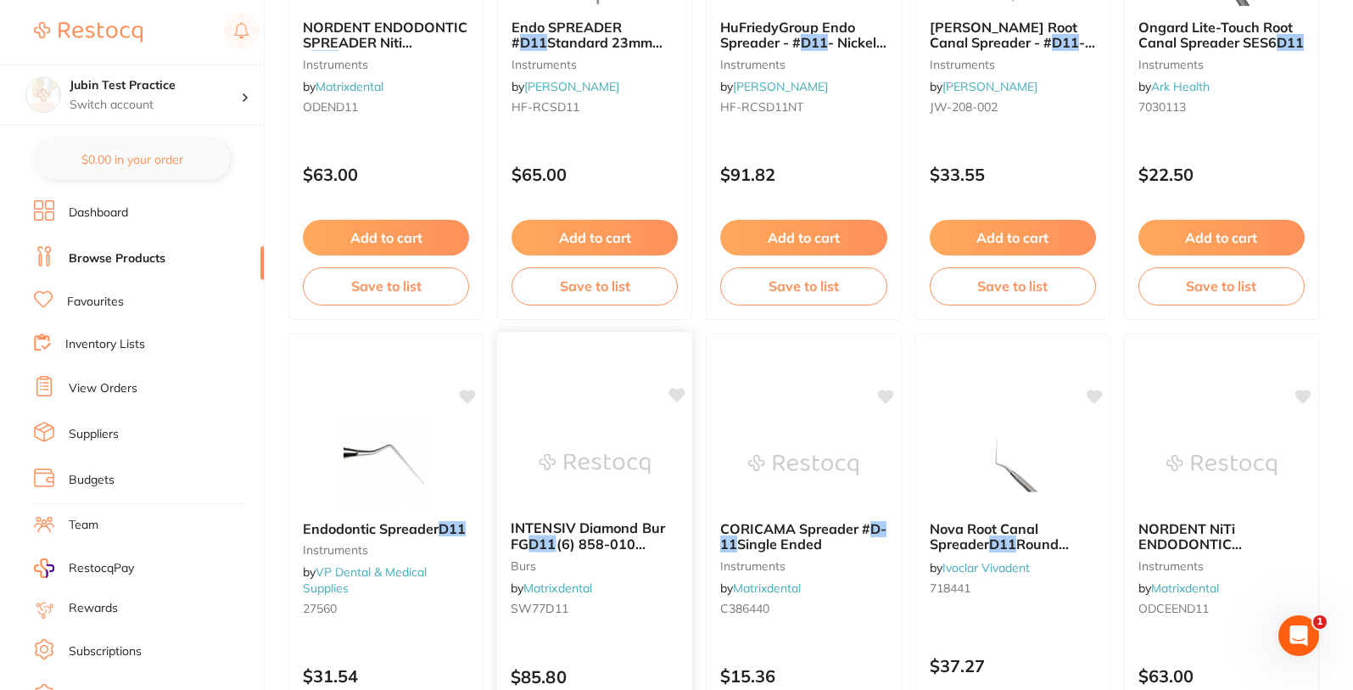
type input "D11"
click at [677, 324] on icon at bounding box center [677, 395] width 16 height 14
click at [467, 324] on icon at bounding box center [469, 395] width 16 height 14
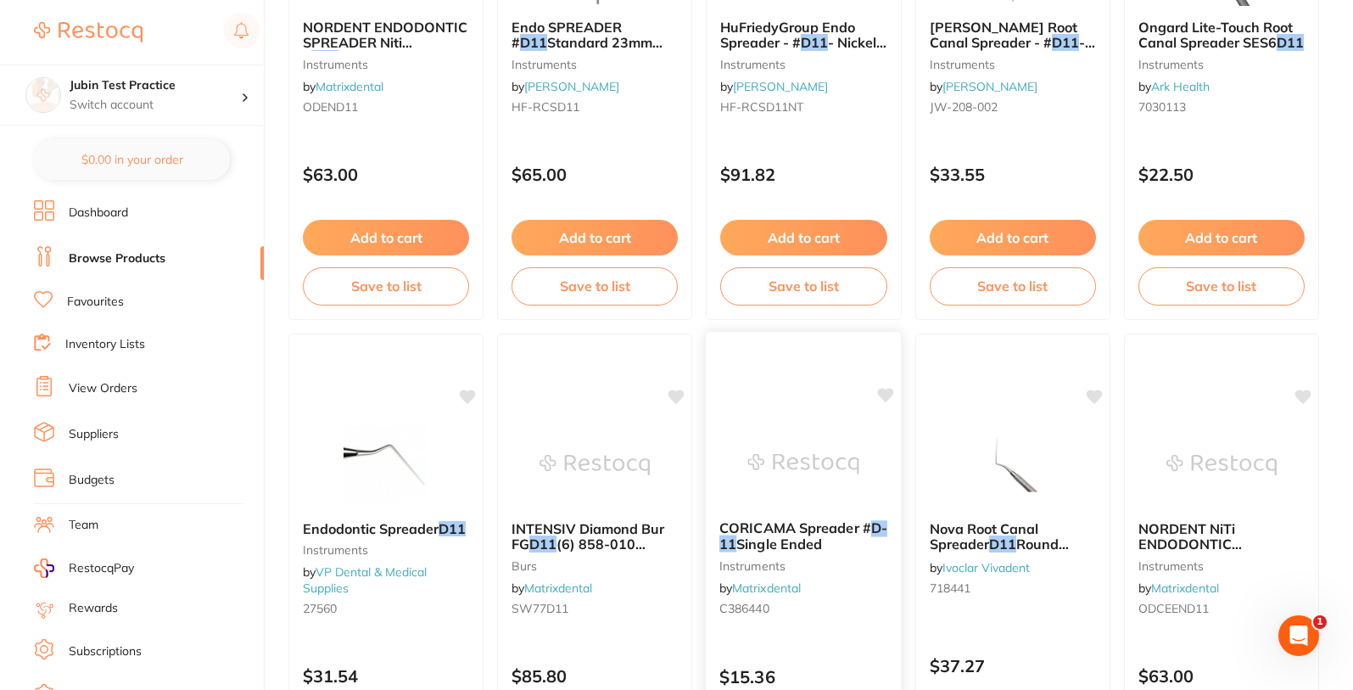
click at [887, 324] on icon at bounding box center [886, 395] width 16 height 14
click at [1100, 324] on icon at bounding box center [1095, 395] width 16 height 14
click at [1300, 324] on icon at bounding box center [1303, 395] width 17 height 17
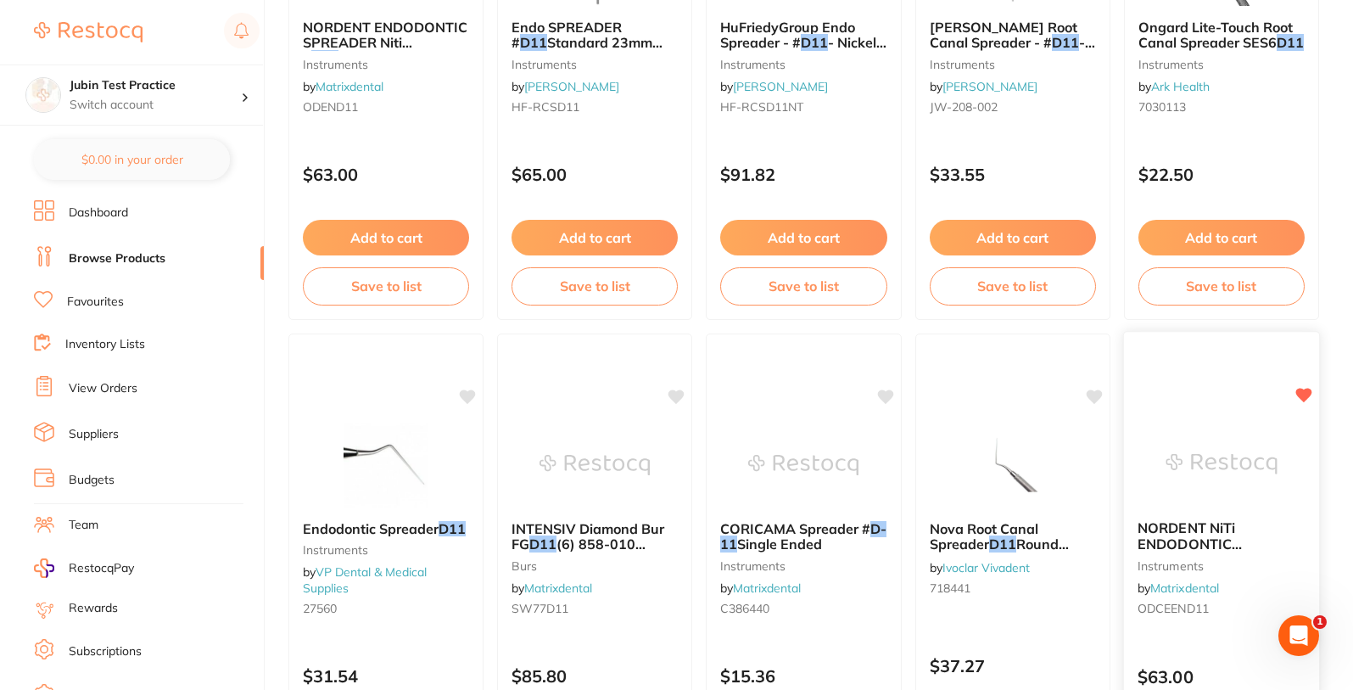
click at [1300, 324] on icon at bounding box center [1303, 395] width 17 height 17
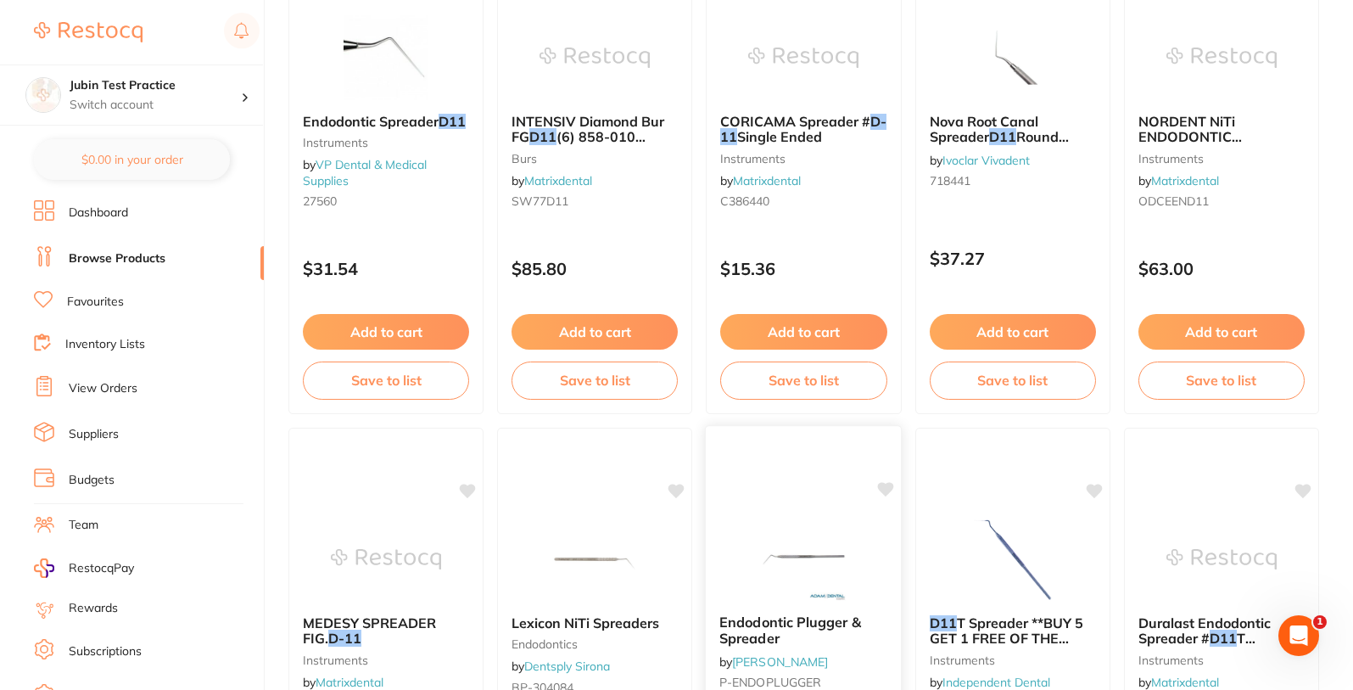
click at [886, 324] on icon at bounding box center [886, 489] width 16 height 14
click at [885, 324] on icon at bounding box center [886, 489] width 16 height 14
click at [671, 324] on icon at bounding box center [677, 489] width 17 height 17
click at [674, 324] on icon at bounding box center [677, 489] width 16 height 14
click at [469, 324] on icon at bounding box center [469, 489] width 16 height 14
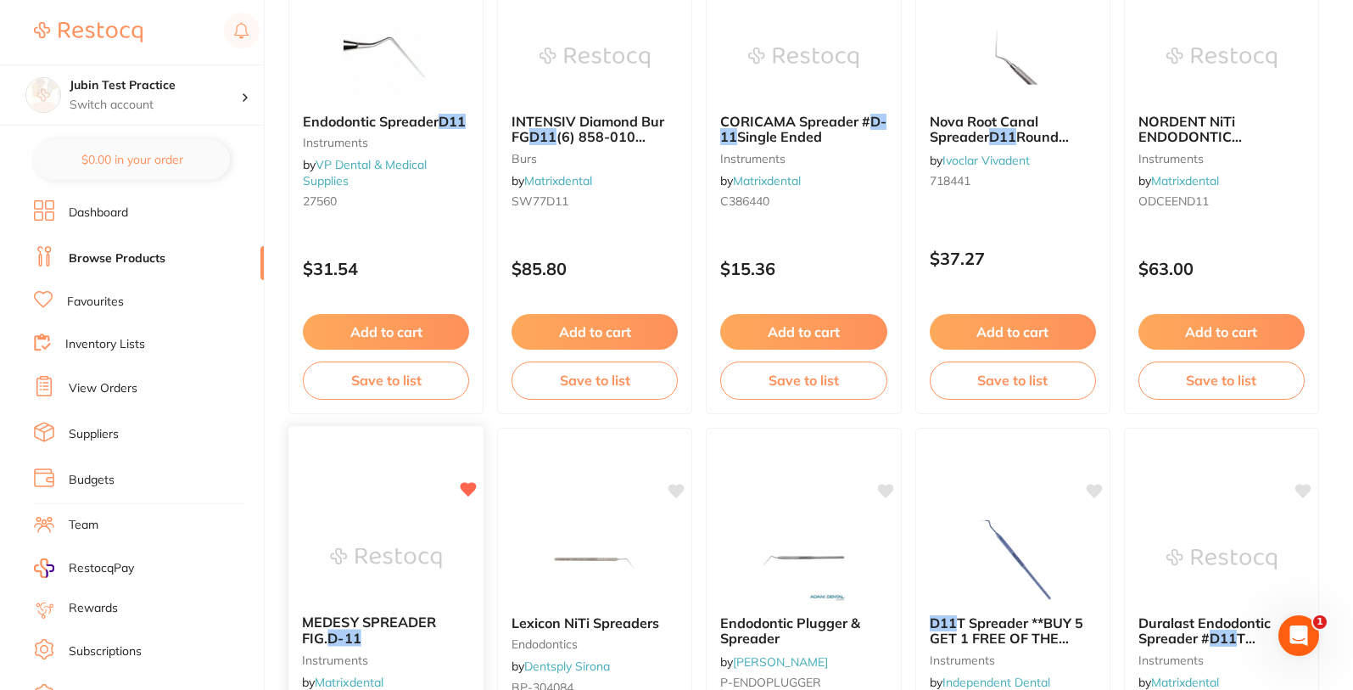
click at [469, 324] on icon at bounding box center [469, 489] width 16 height 14
click at [1097, 324] on icon at bounding box center [1095, 489] width 16 height 14
click at [1302, 324] on icon at bounding box center [1304, 489] width 16 height 14
click at [1097, 324] on icon at bounding box center [1095, 489] width 16 height 14
click at [1304, 324] on icon at bounding box center [1304, 489] width 16 height 14
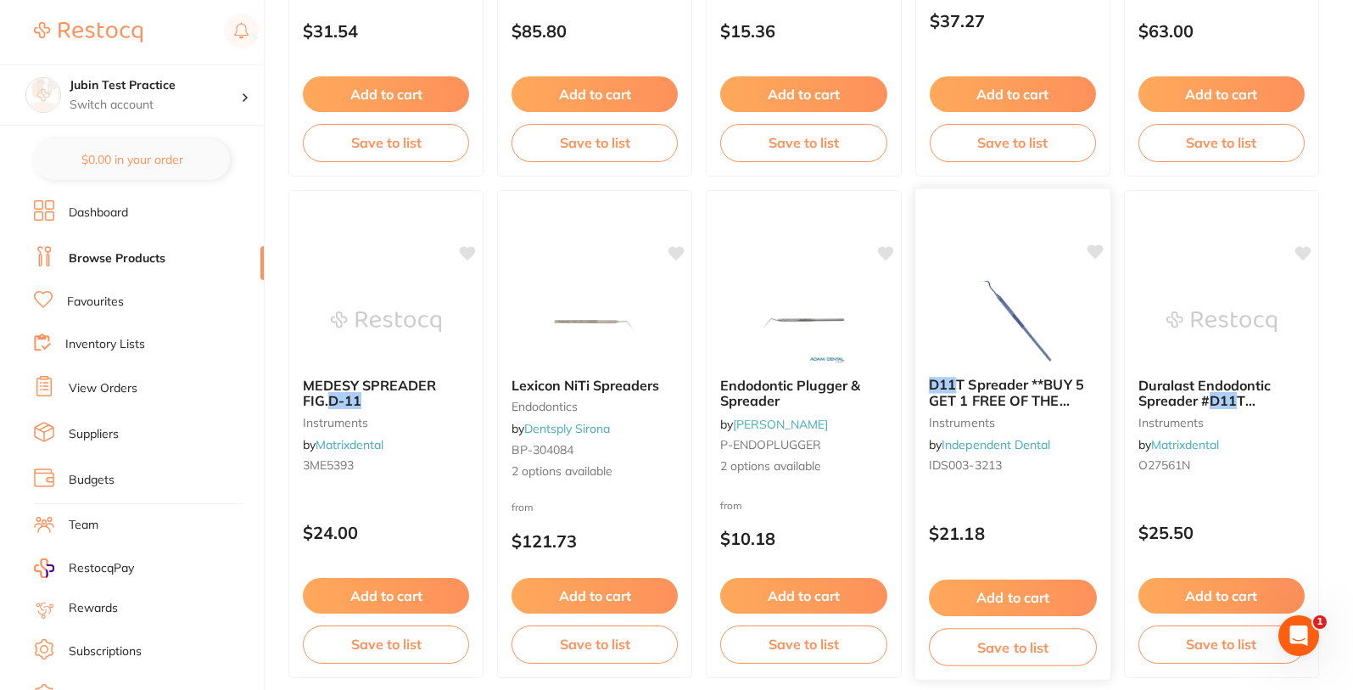
scroll to position [1323, 0]
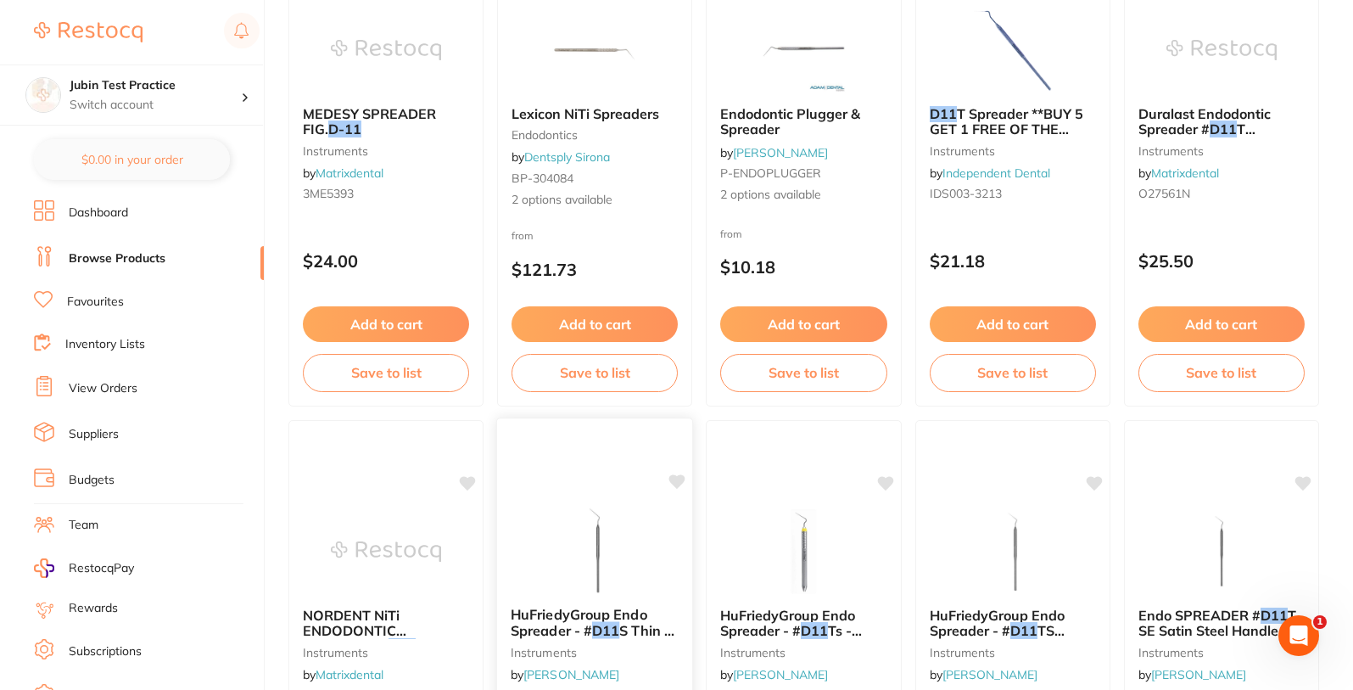
click at [679, 324] on icon at bounding box center [677, 481] width 16 height 14
click at [680, 324] on icon at bounding box center [677, 481] width 16 height 14
click at [882, 324] on icon at bounding box center [886, 481] width 16 height 14
click at [887, 324] on icon at bounding box center [886, 481] width 16 height 14
click at [467, 324] on icon at bounding box center [469, 481] width 16 height 14
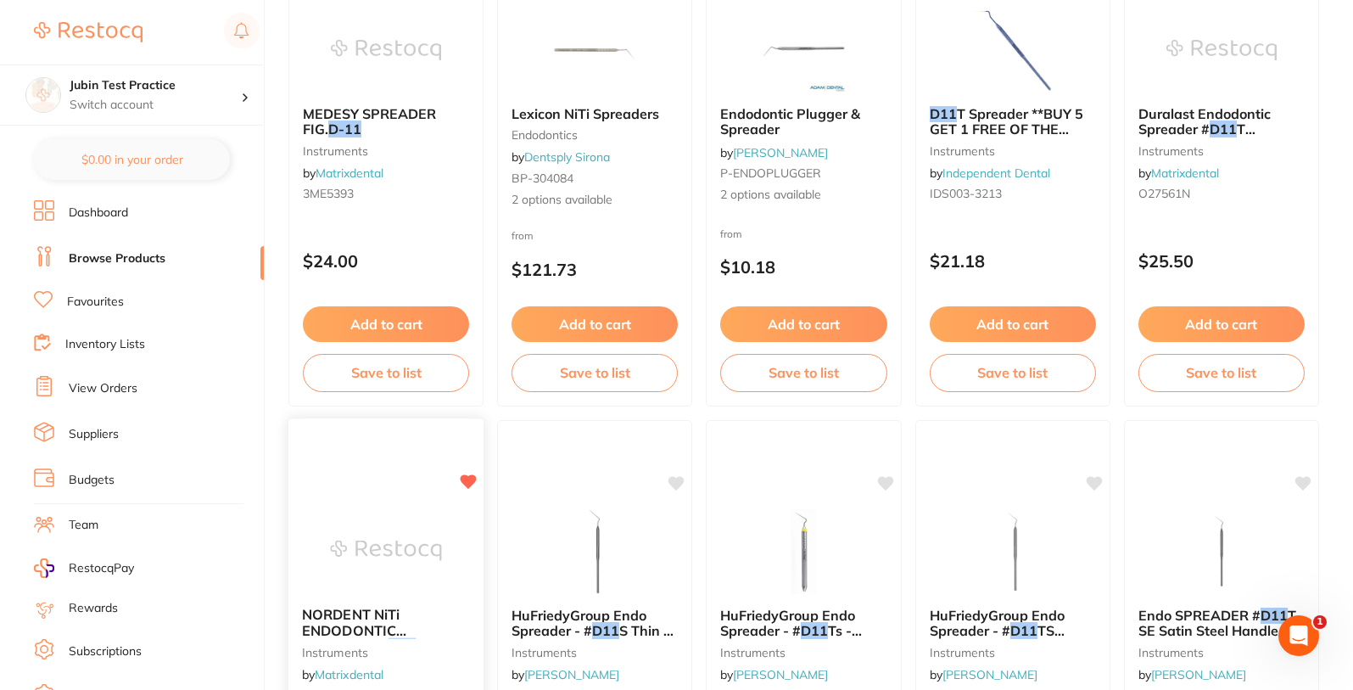
click at [469, 324] on icon at bounding box center [469, 481] width 16 height 14
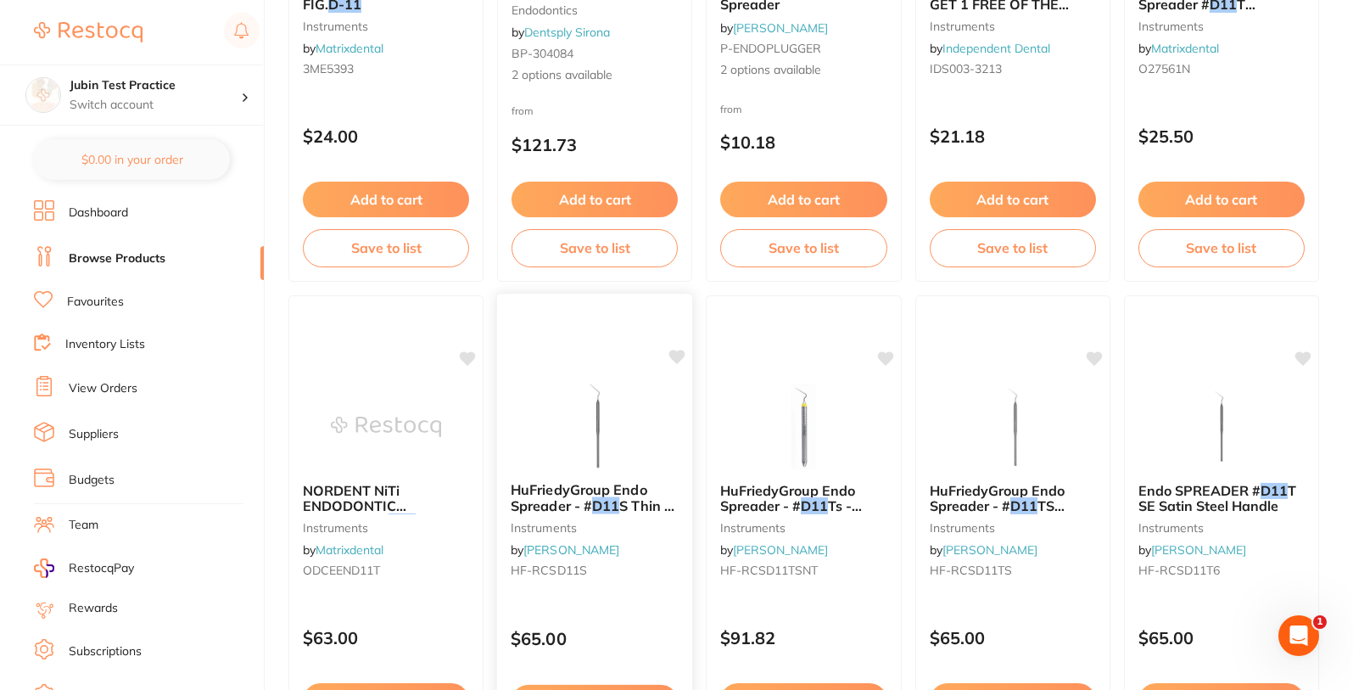
scroll to position [1731, 0]
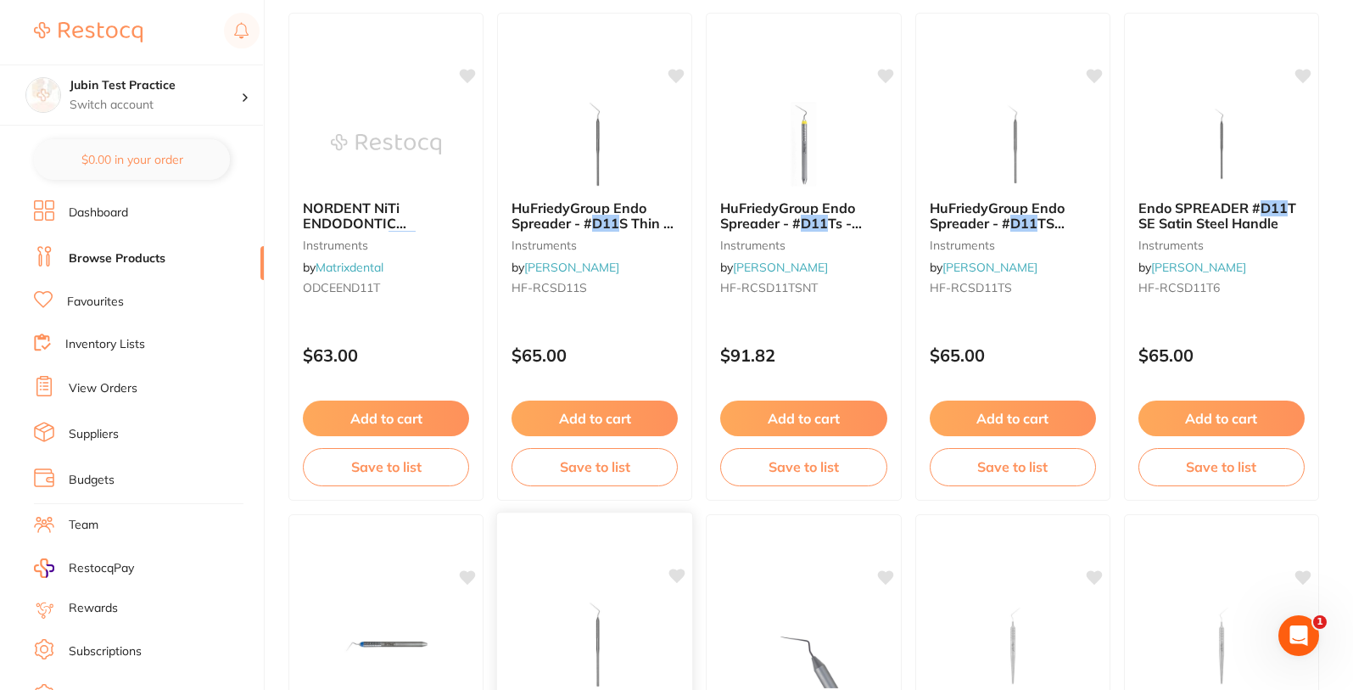
click at [681, 324] on icon at bounding box center [677, 575] width 16 height 14
click at [680, 324] on icon at bounding box center [677, 575] width 16 height 14
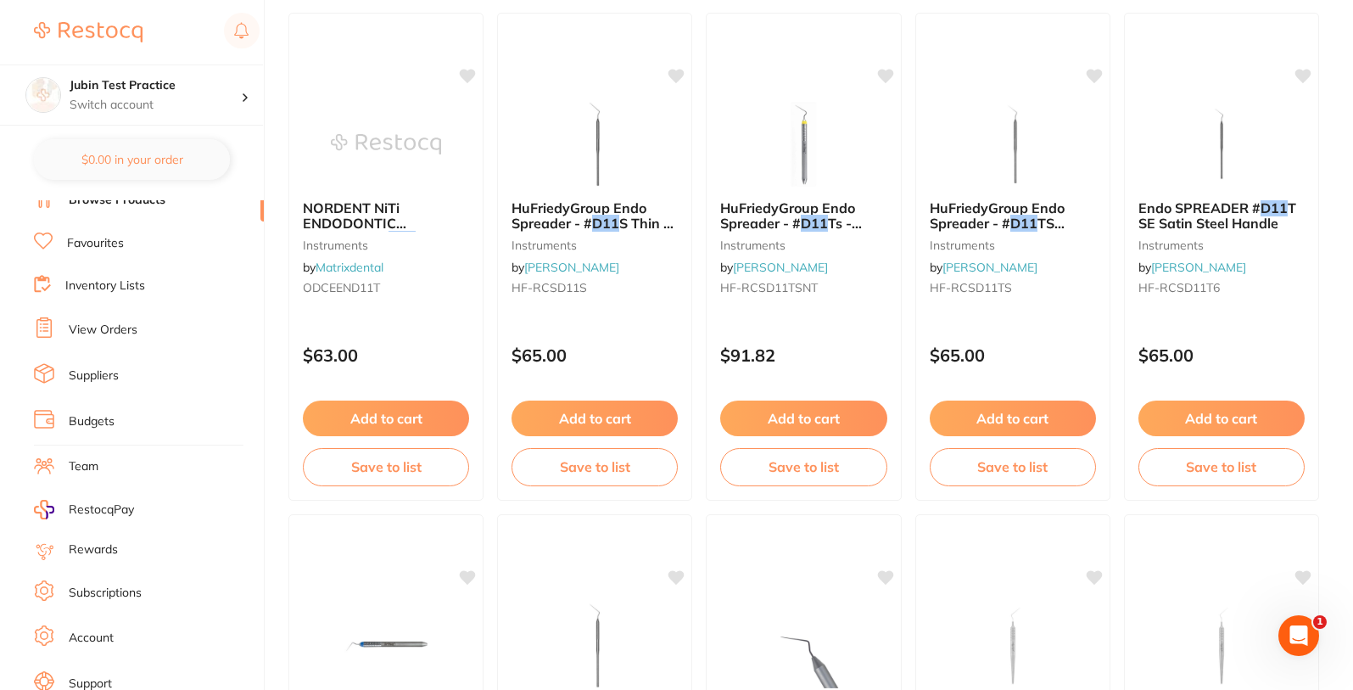
scroll to position [112, 0]
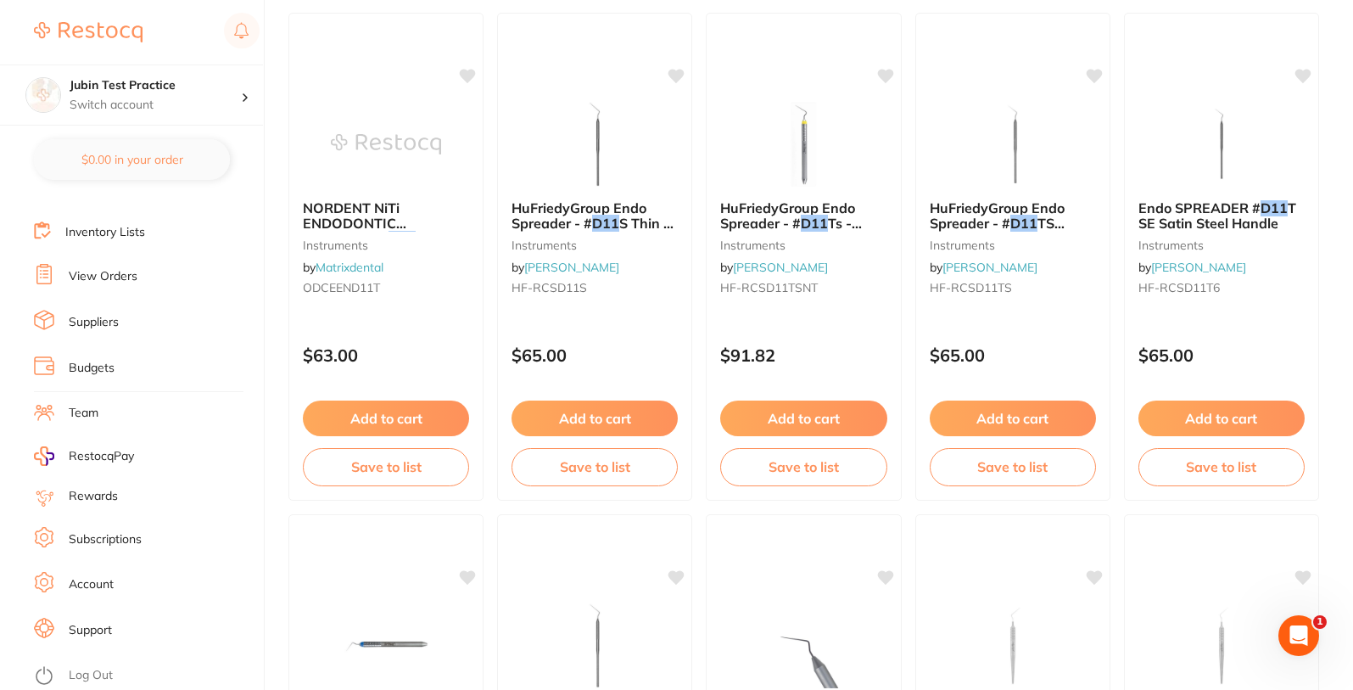
click at [97, 324] on link "Log Out" at bounding box center [91, 675] width 44 height 17
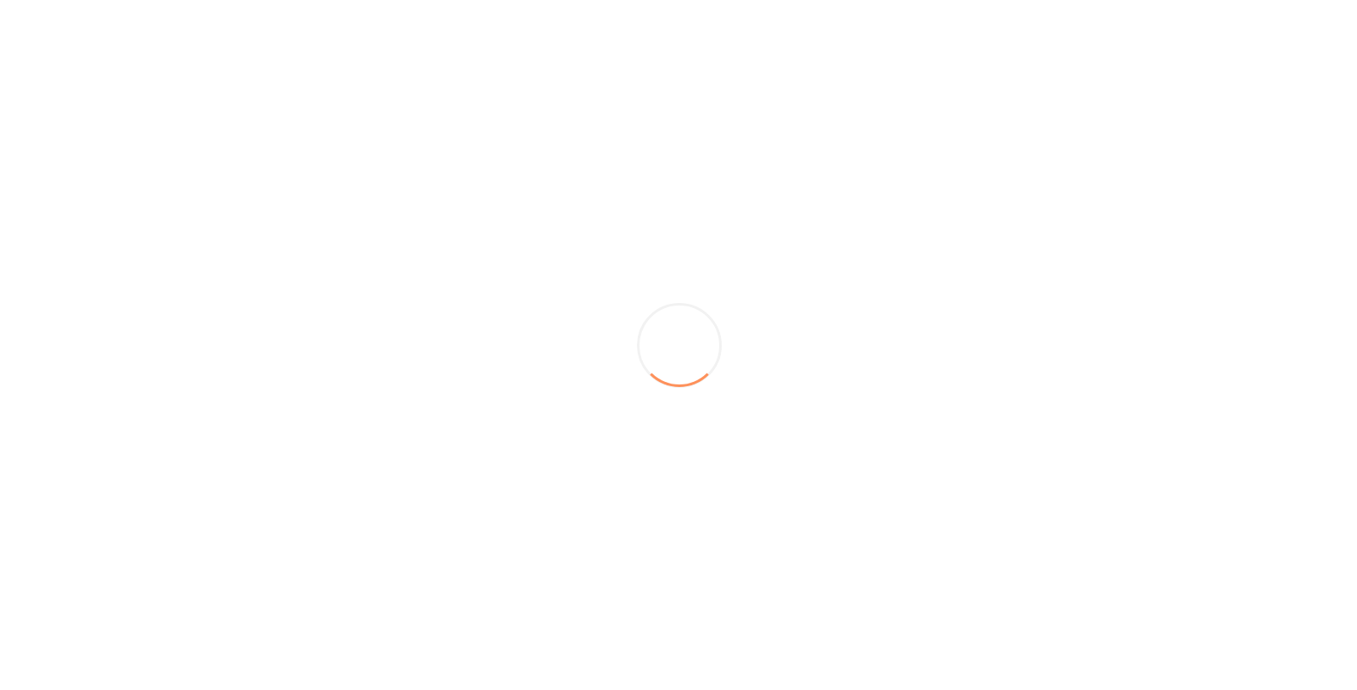
scroll to position [0, 0]
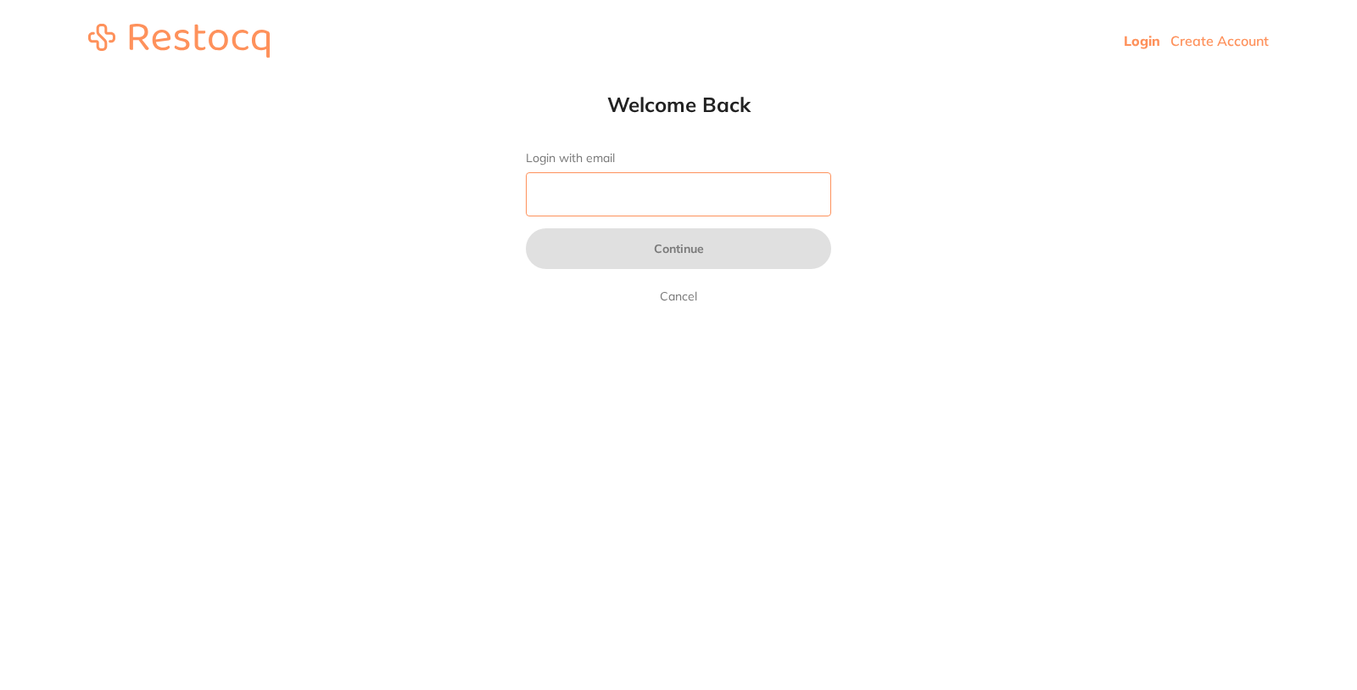
click at [660, 186] on input "Login with email" at bounding box center [678, 194] width 305 height 44
click at [659, 187] on input "Login with email" at bounding box center [678, 194] width 305 height 44
click at [22, 81] on html "Login Create Account Welcome Back Login with email sa Continue Cancel Welcome b…" at bounding box center [678, 40] width 1357 height 81
click at [646, 192] on input "sa" at bounding box center [678, 194] width 305 height 44
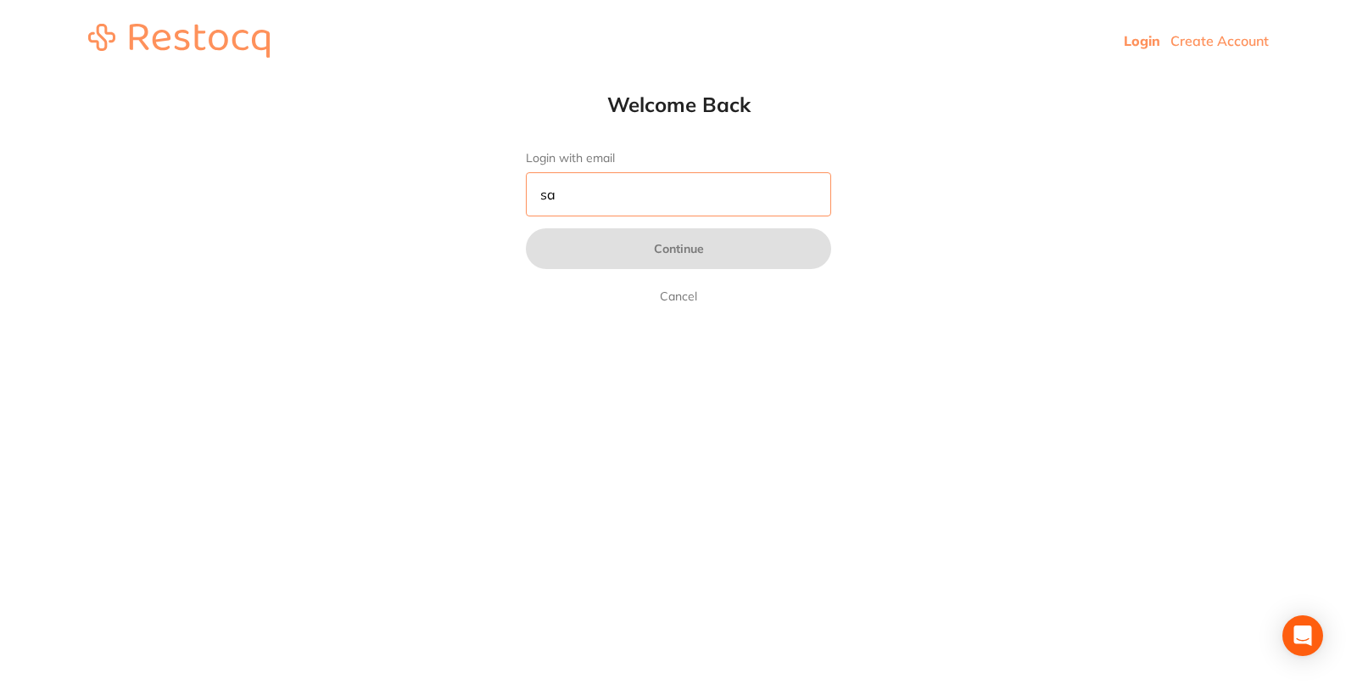
click at [646, 192] on input "sa" at bounding box center [678, 194] width 305 height 44
paste input "[EMAIL_ADDRESS][DOMAIN_NAME]"
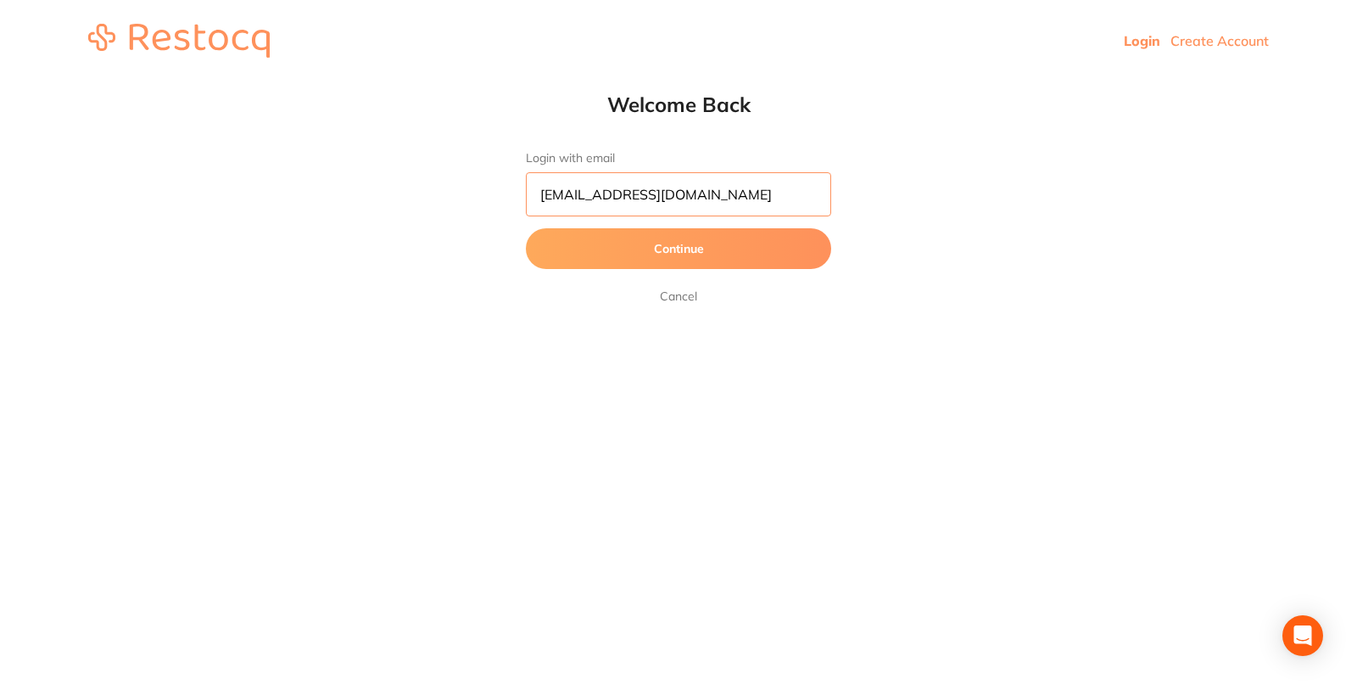
type input "[EMAIL_ADDRESS][DOMAIN_NAME]"
click at [680, 255] on button "Continue" at bounding box center [678, 248] width 305 height 41
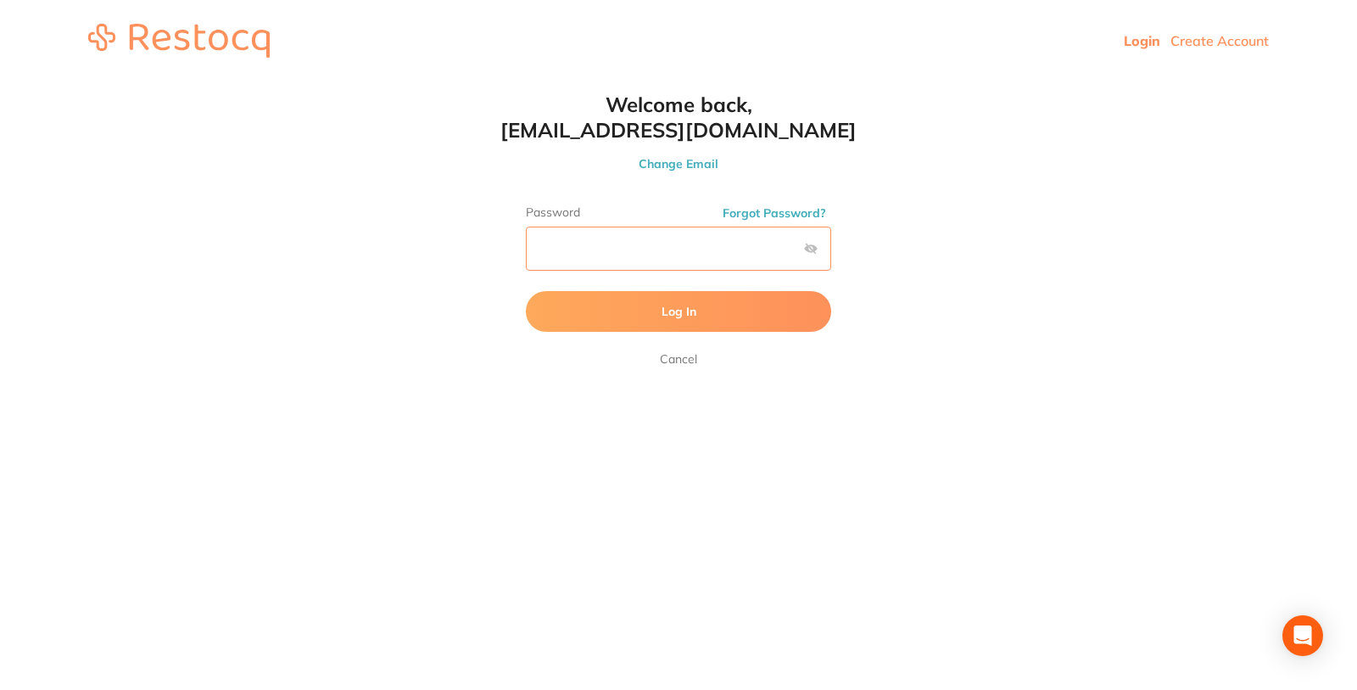
click at [526, 291] on button "Log In" at bounding box center [678, 311] width 305 height 41
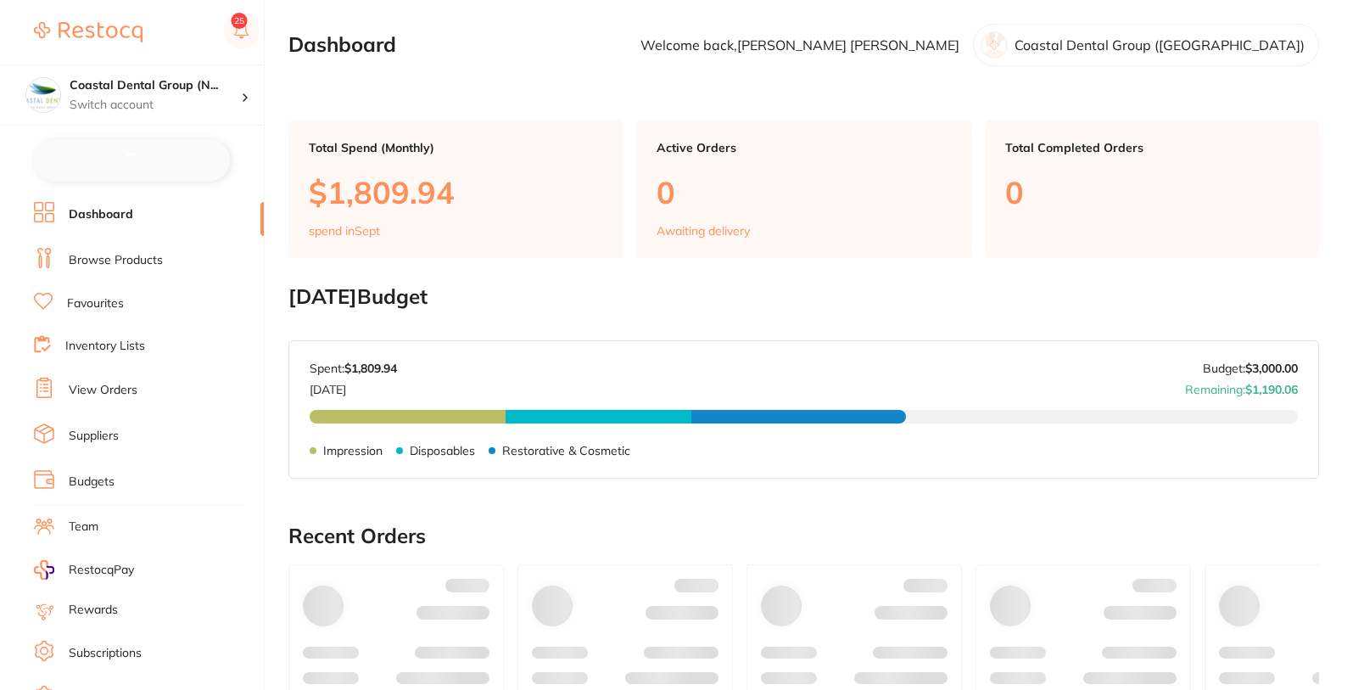
checkbox input "false"
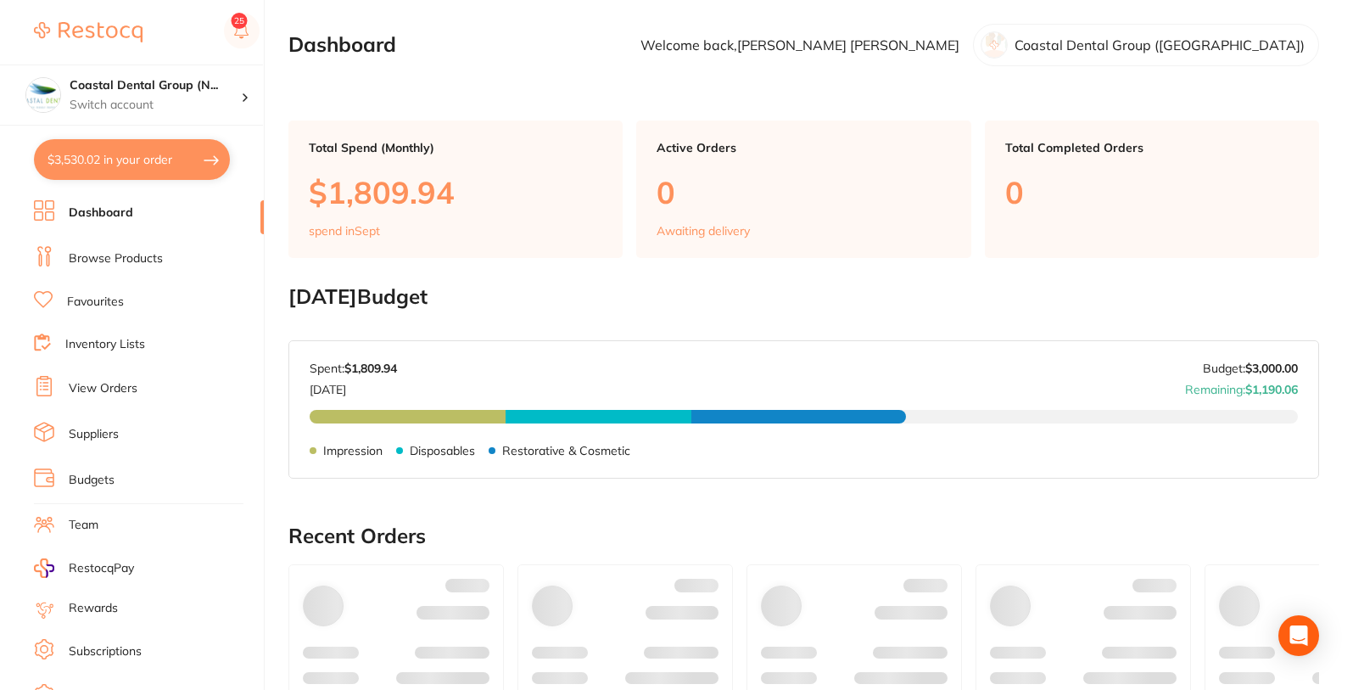
click at [143, 264] on link "Browse Products" at bounding box center [116, 258] width 94 height 17
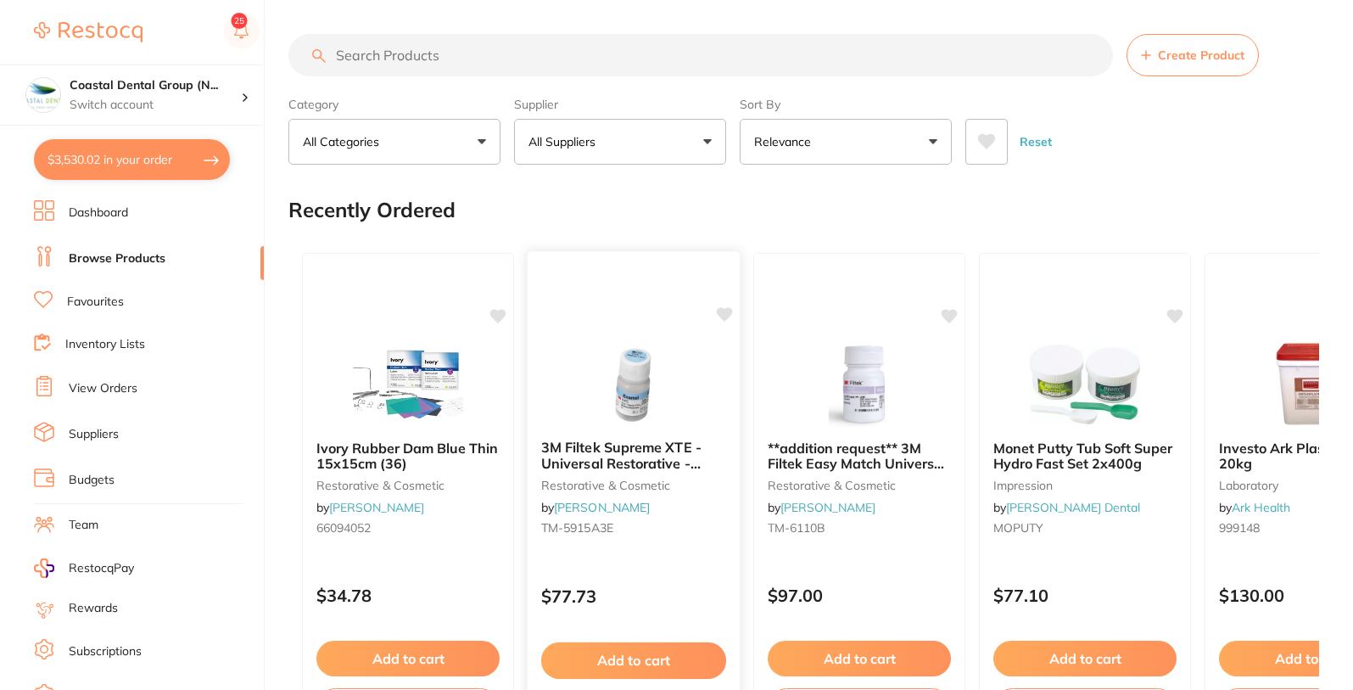
click at [720, 314] on icon at bounding box center [725, 314] width 16 height 14
click at [725, 318] on icon at bounding box center [725, 314] width 16 height 14
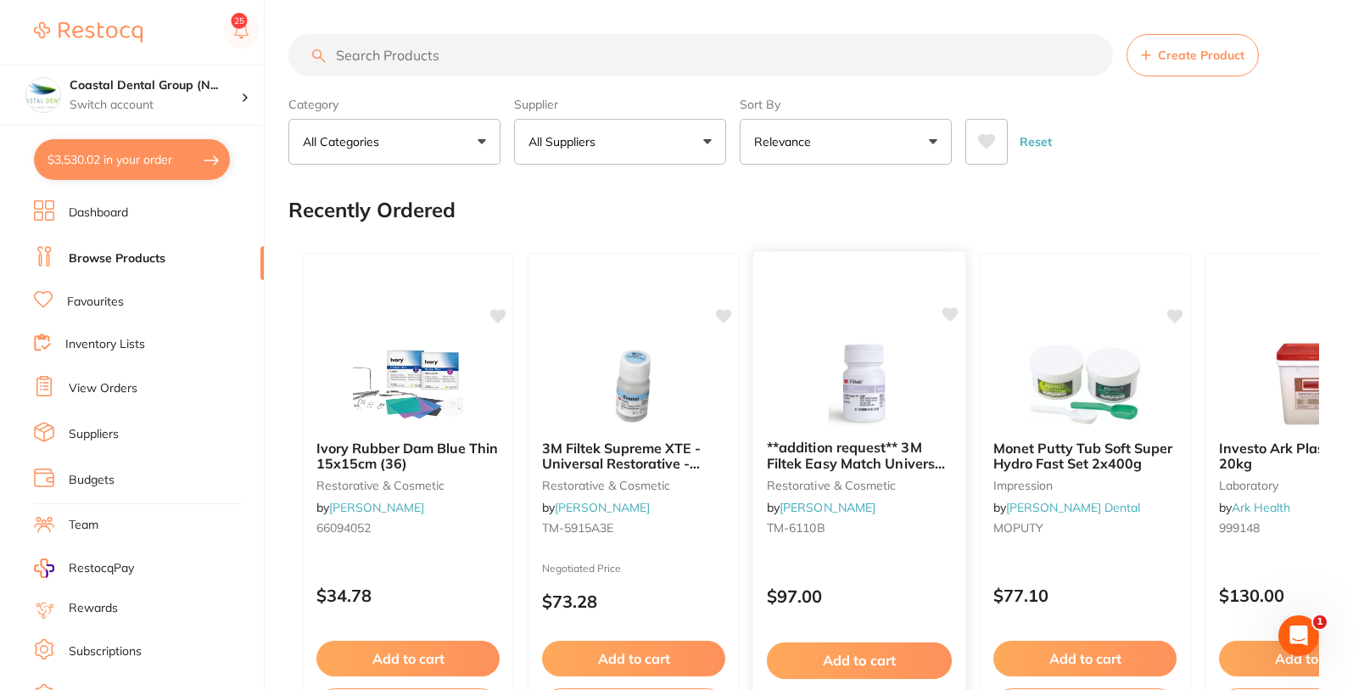
click at [952, 316] on icon at bounding box center [951, 314] width 16 height 14
click at [952, 315] on icon at bounding box center [951, 314] width 16 height 14
click at [1180, 315] on icon at bounding box center [1176, 314] width 16 height 14
click at [499, 315] on icon at bounding box center [499, 314] width 16 height 14
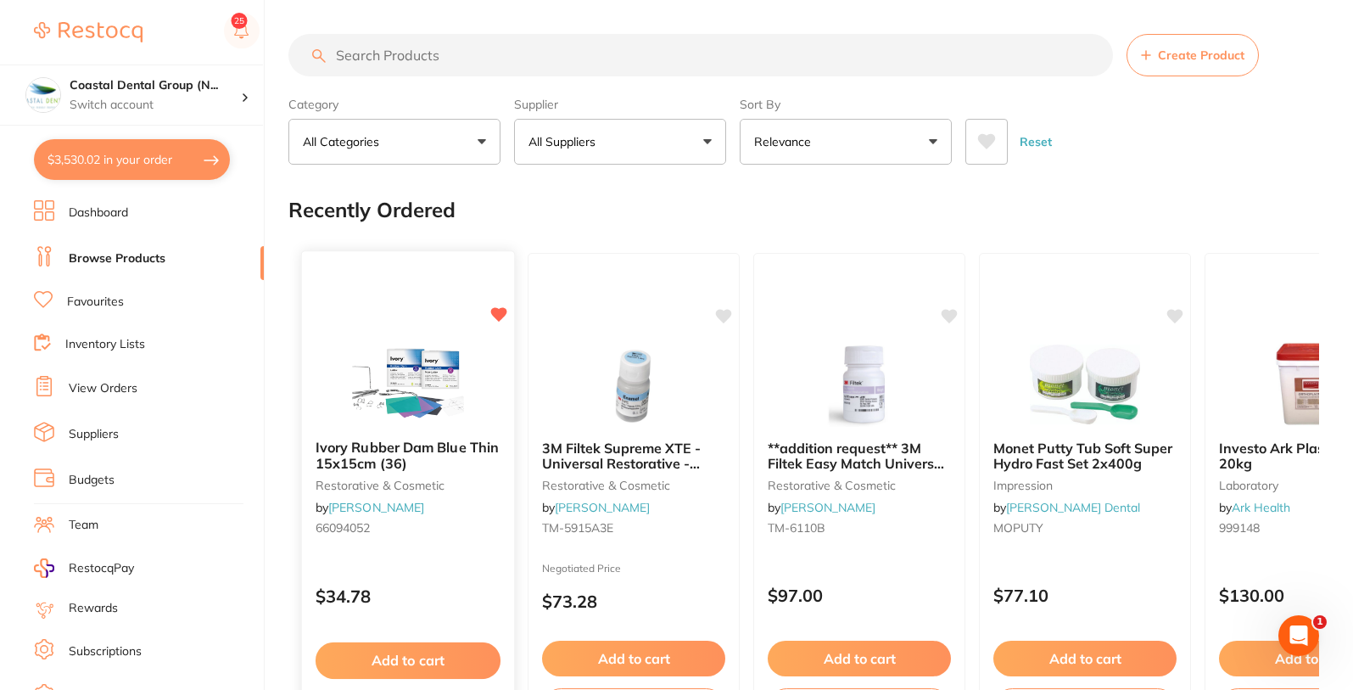
click at [499, 315] on icon at bounding box center [499, 314] width 16 height 14
click at [725, 318] on icon at bounding box center [725, 314] width 16 height 14
click at [951, 314] on icon at bounding box center [951, 314] width 16 height 14
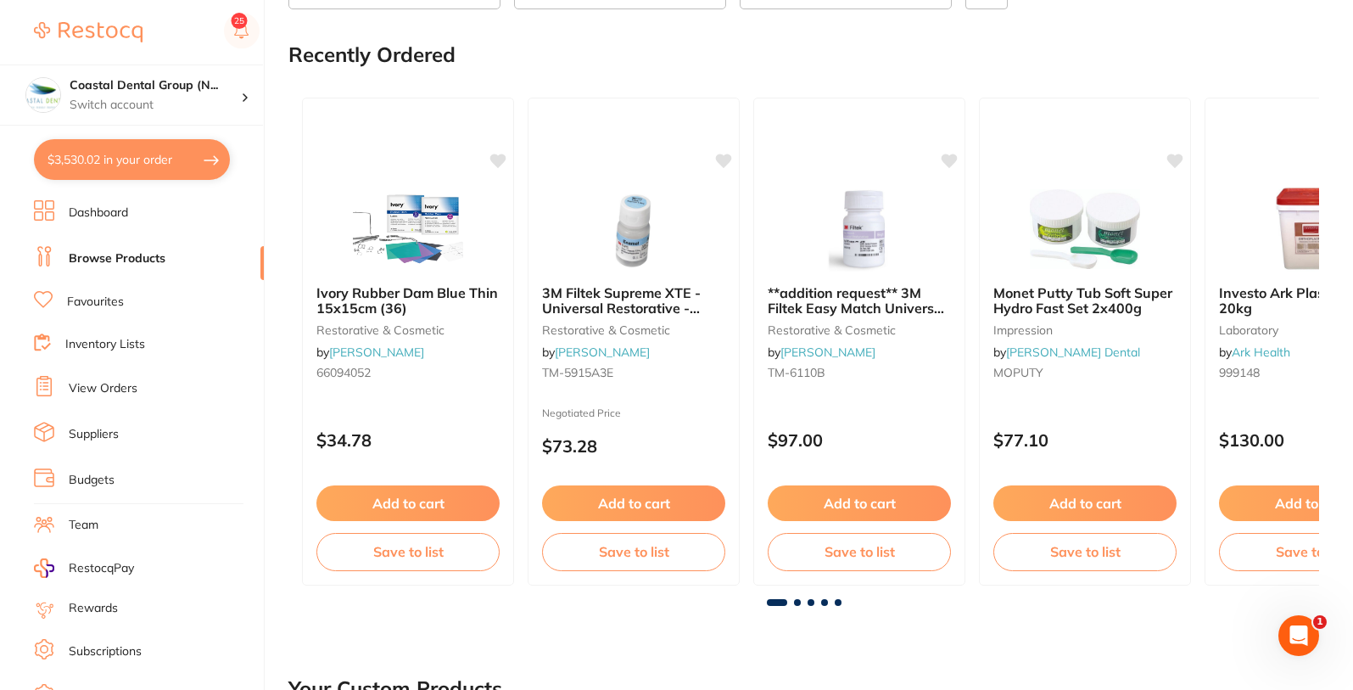
scroll to position [407, 0]
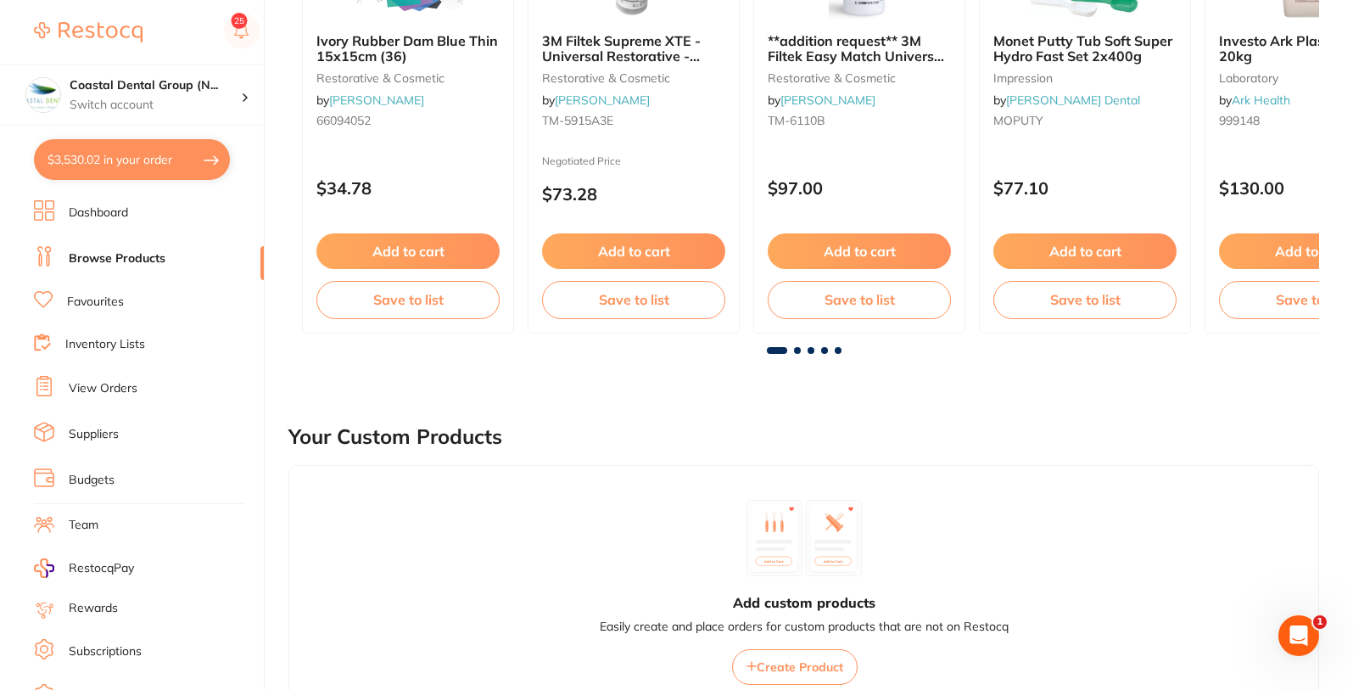
click at [794, 350] on span at bounding box center [797, 350] width 7 height 7
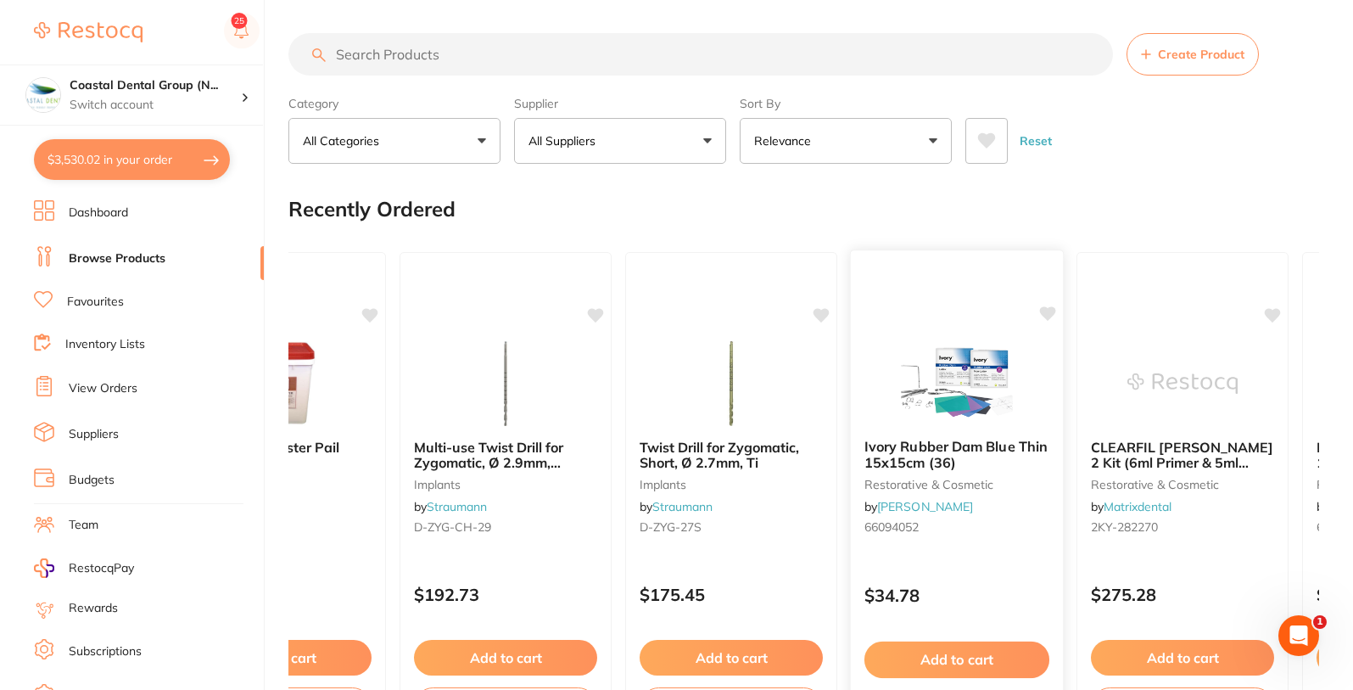
scroll to position [0, 0]
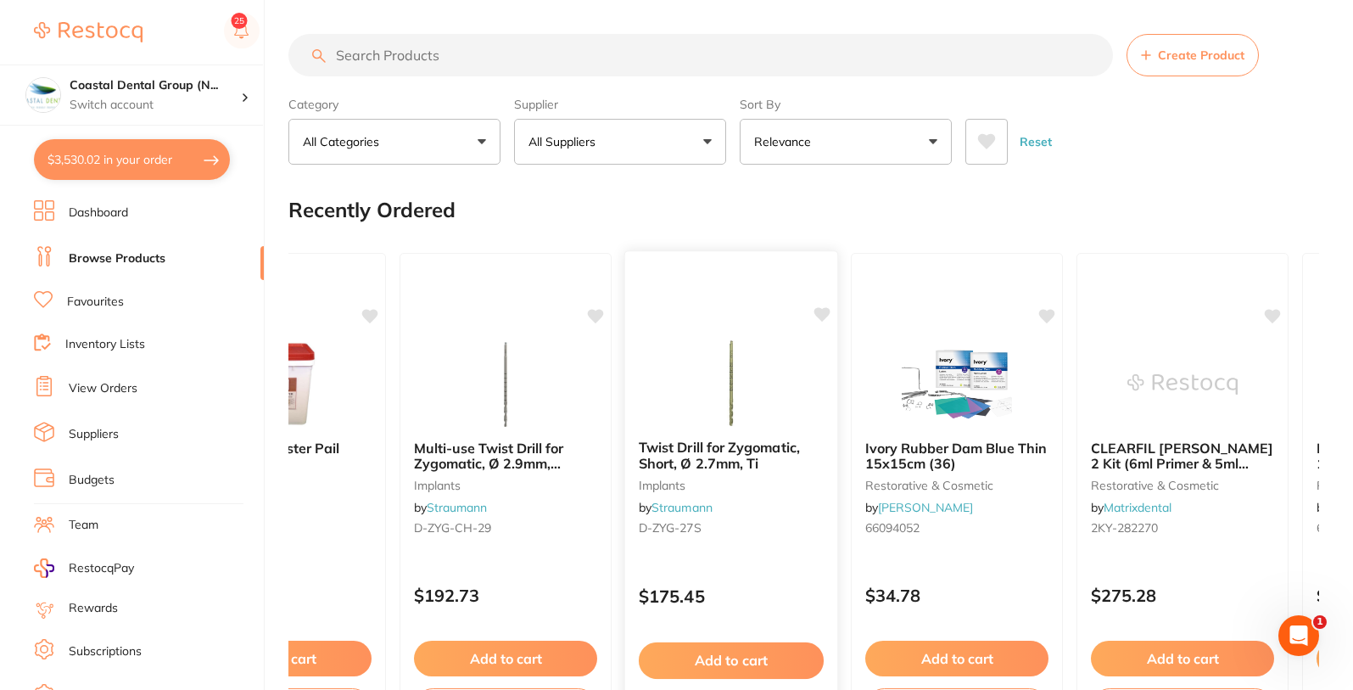
click at [818, 316] on icon at bounding box center [822, 314] width 16 height 14
click at [1047, 313] on icon at bounding box center [1048, 314] width 16 height 14
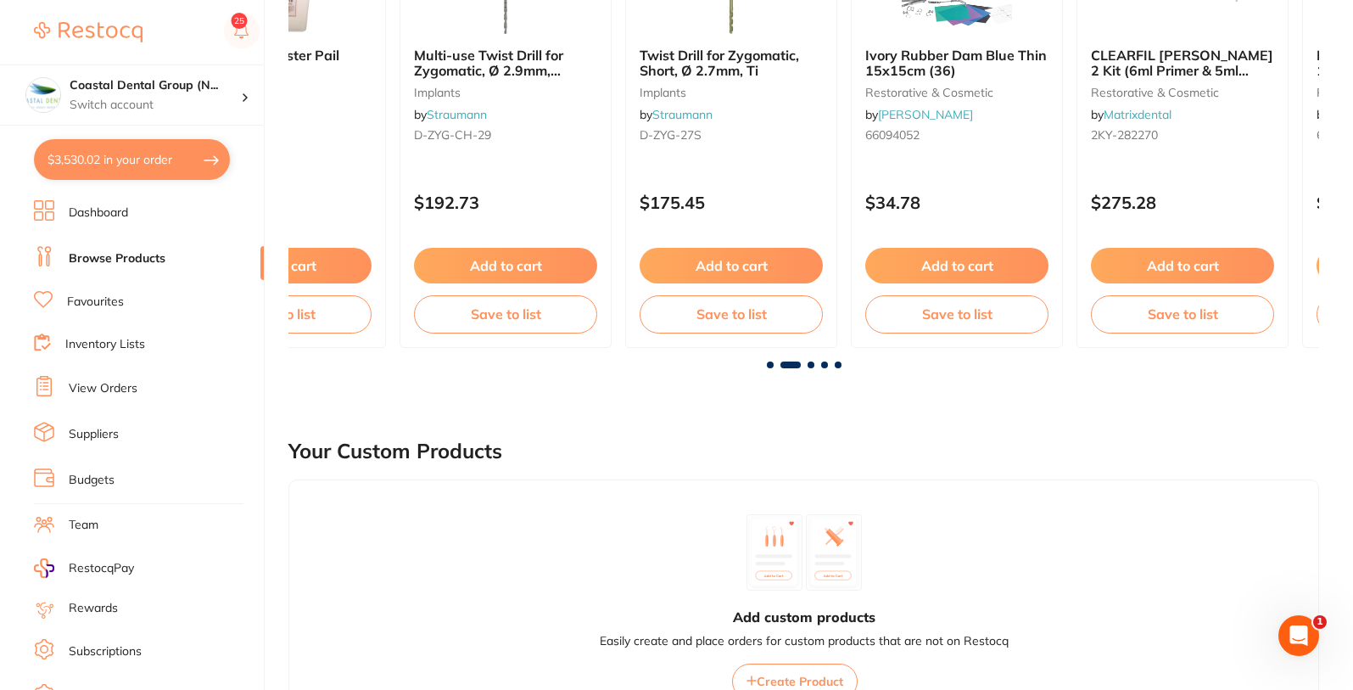
scroll to position [204, 0]
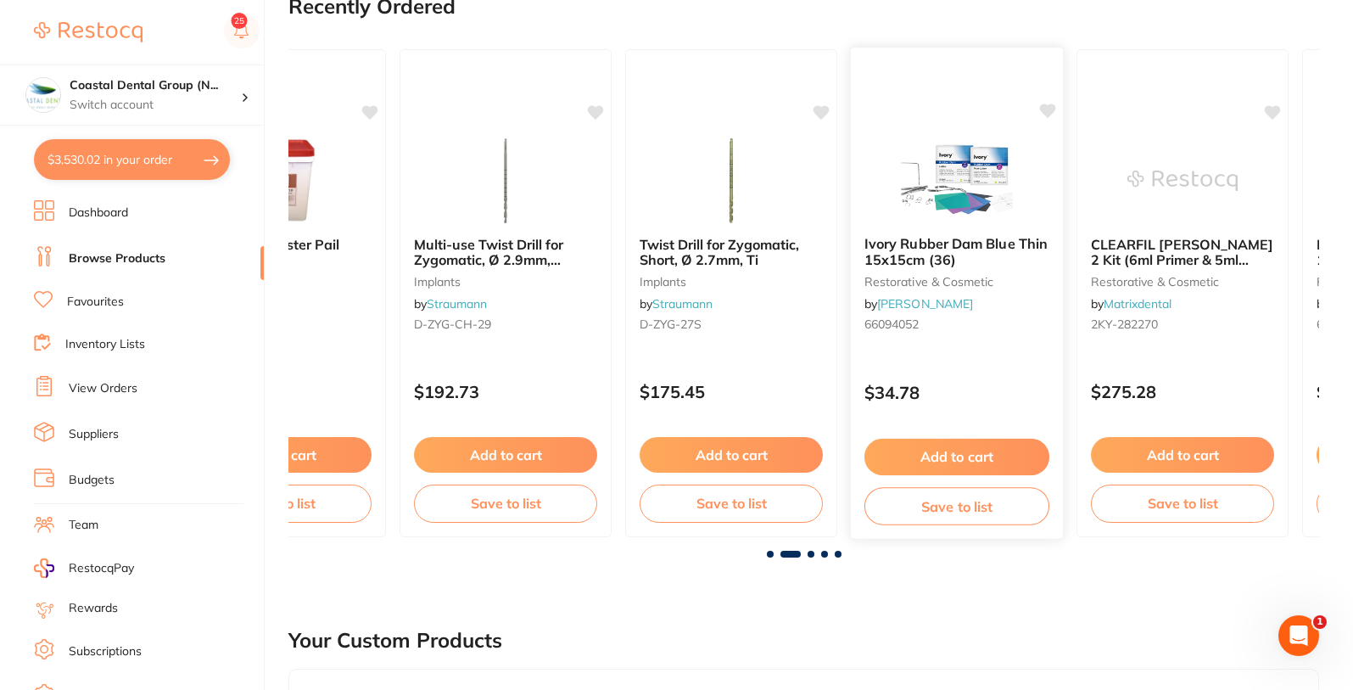
click at [1048, 111] on icon at bounding box center [1048, 111] width 16 height 14
click at [1046, 105] on icon at bounding box center [1048, 111] width 16 height 14
click at [1270, 112] on icon at bounding box center [1274, 111] width 16 height 14
click at [1275, 109] on icon at bounding box center [1274, 111] width 16 height 14
